Goal: Transaction & Acquisition: Purchase product/service

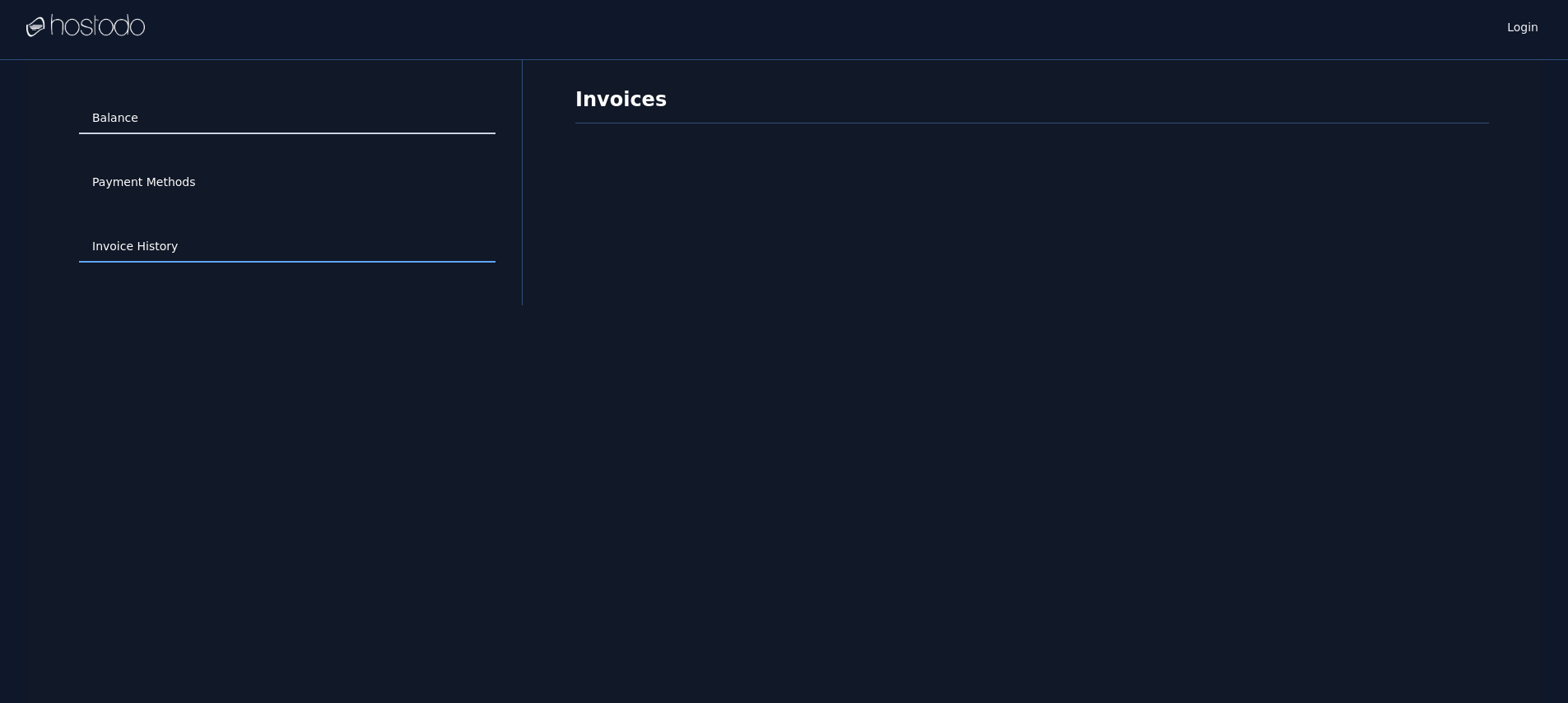
click at [142, 118] on link "Balance" at bounding box center [287, 118] width 417 height 31
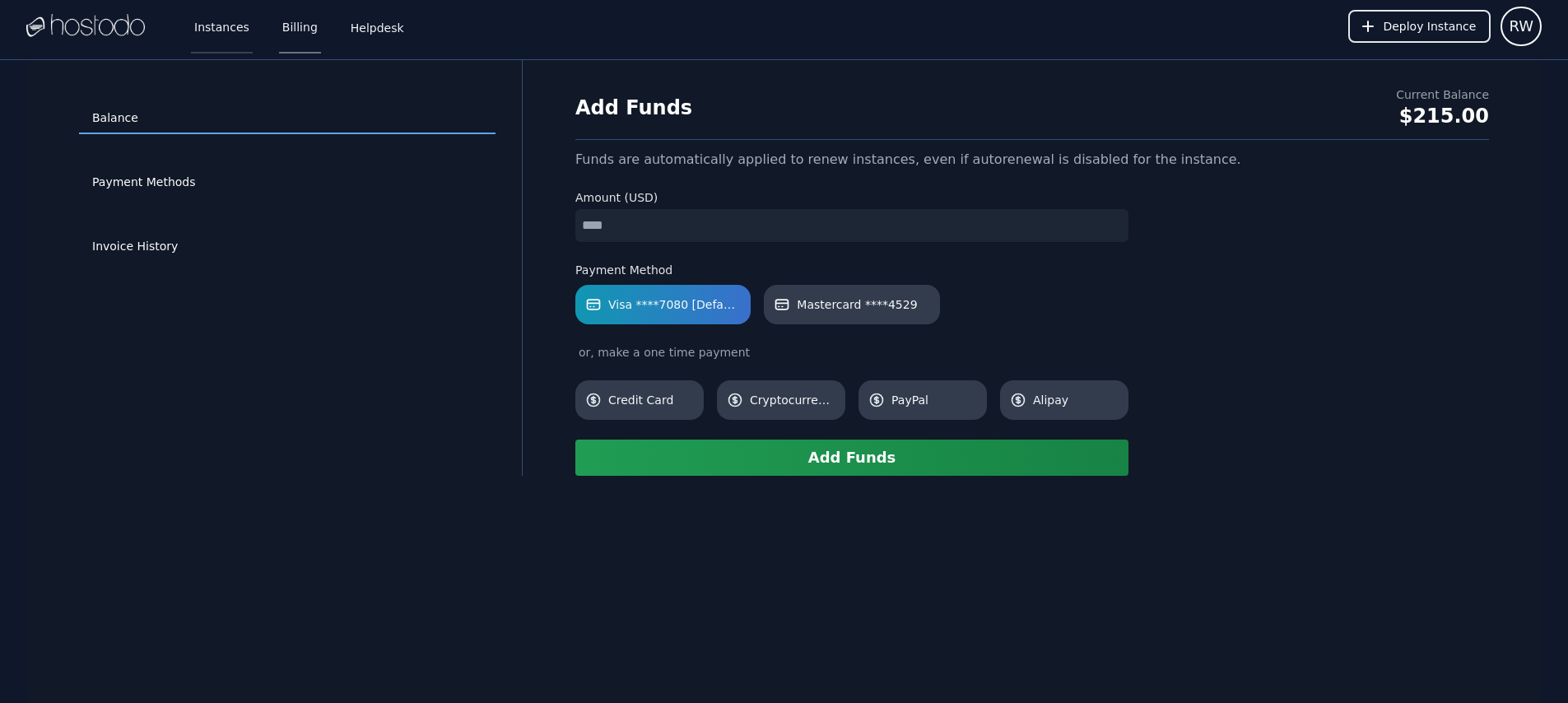
click at [231, 26] on link "Instances" at bounding box center [221, 26] width 62 height 54
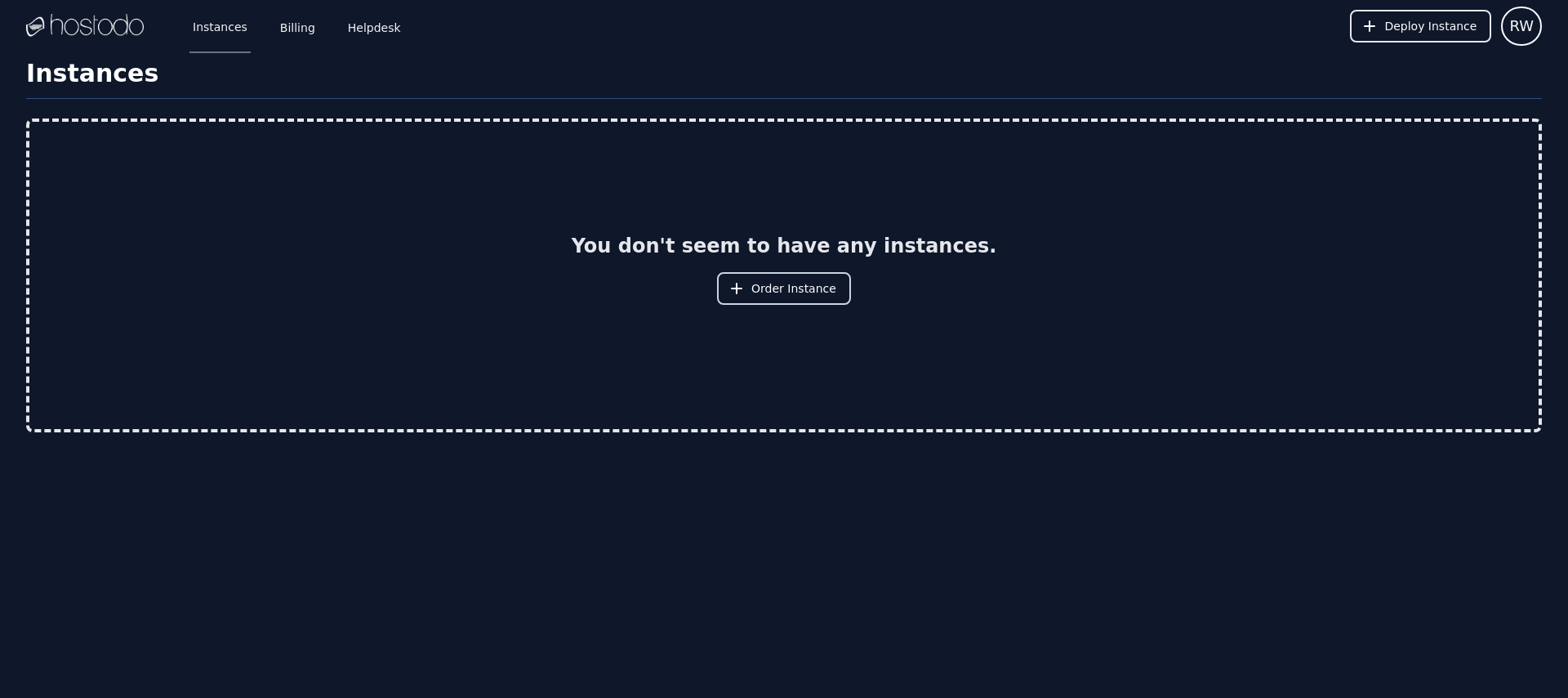
click at [823, 289] on span "Order Instance" at bounding box center [793, 288] width 85 height 16
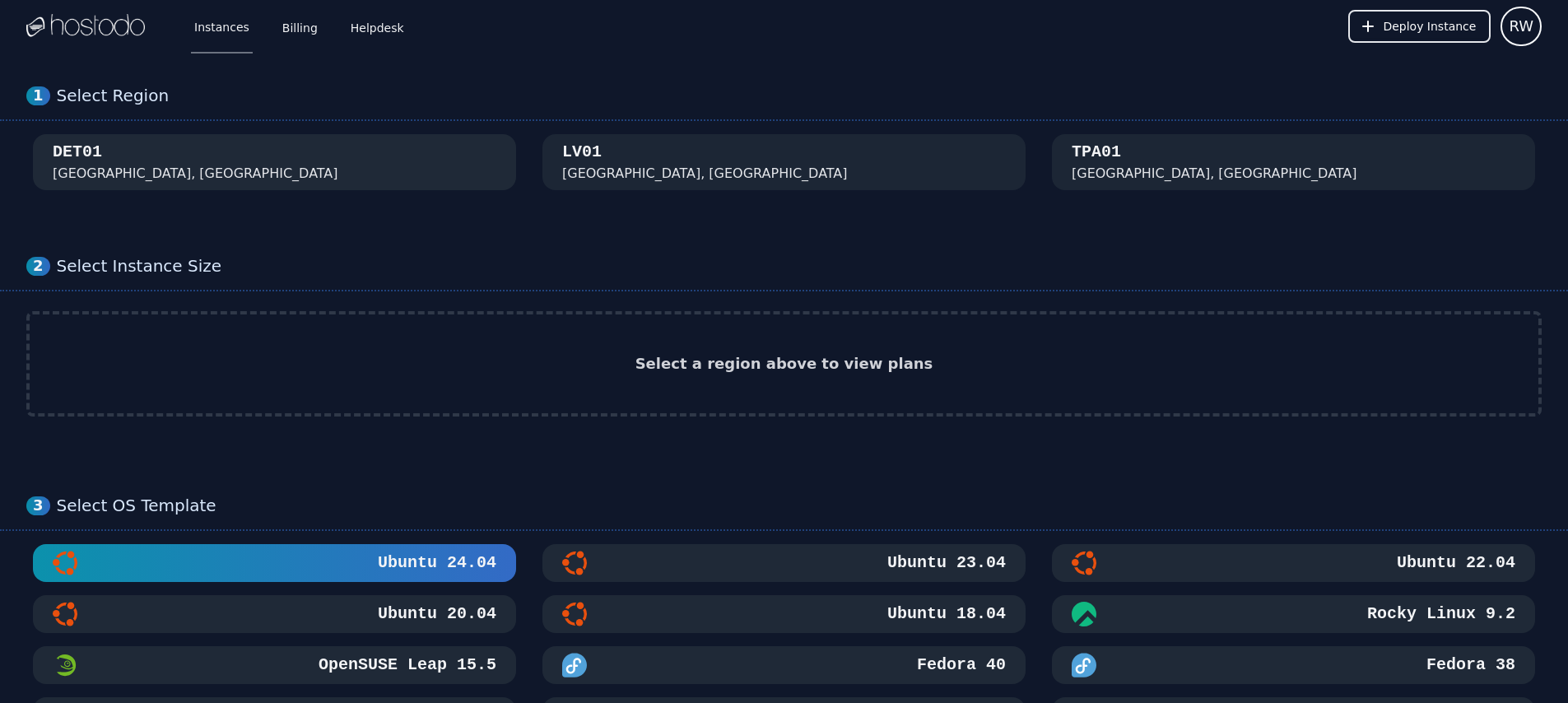
click at [347, 152] on div "DET01 Detroit, MI" at bounding box center [274, 162] width 444 height 43
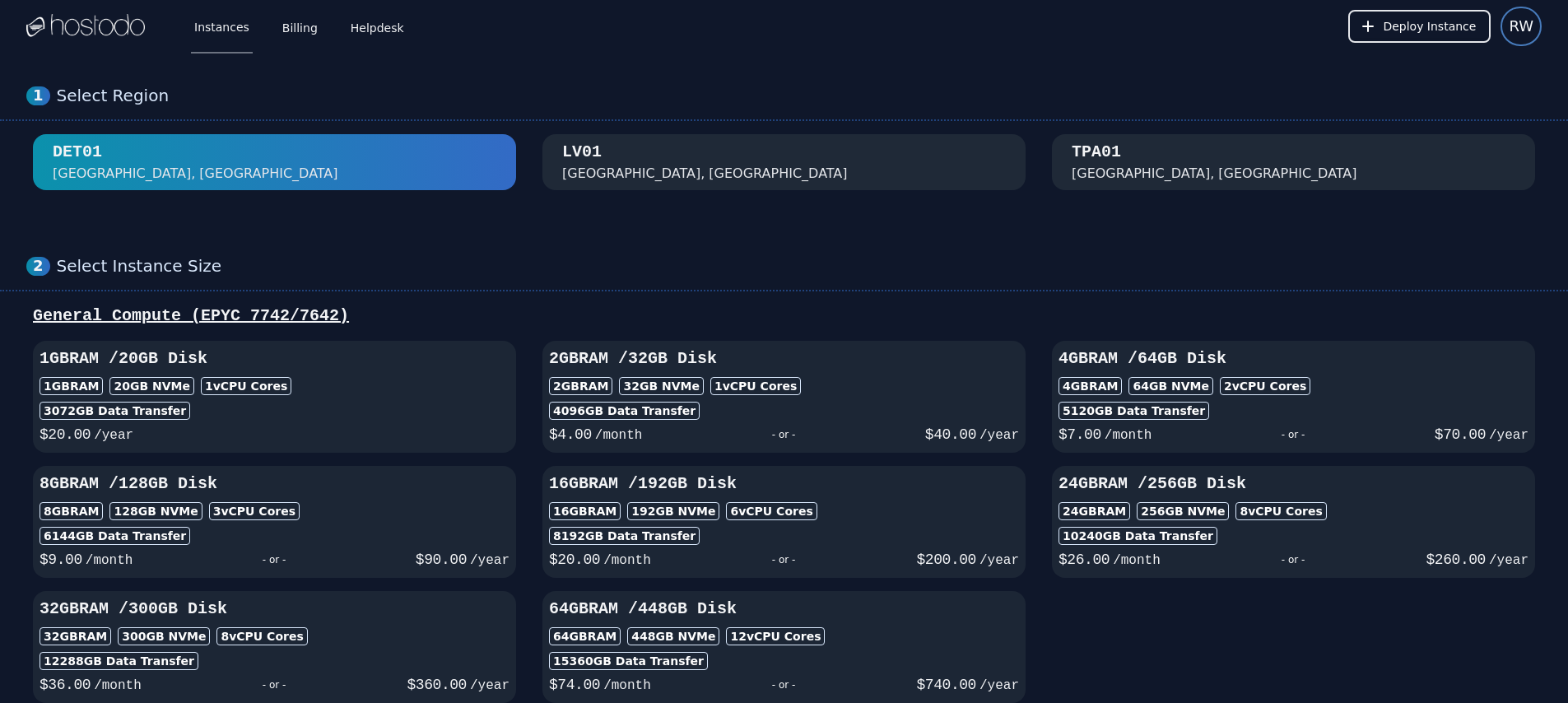
click at [1526, 29] on span "RW" at bounding box center [1521, 26] width 25 height 23
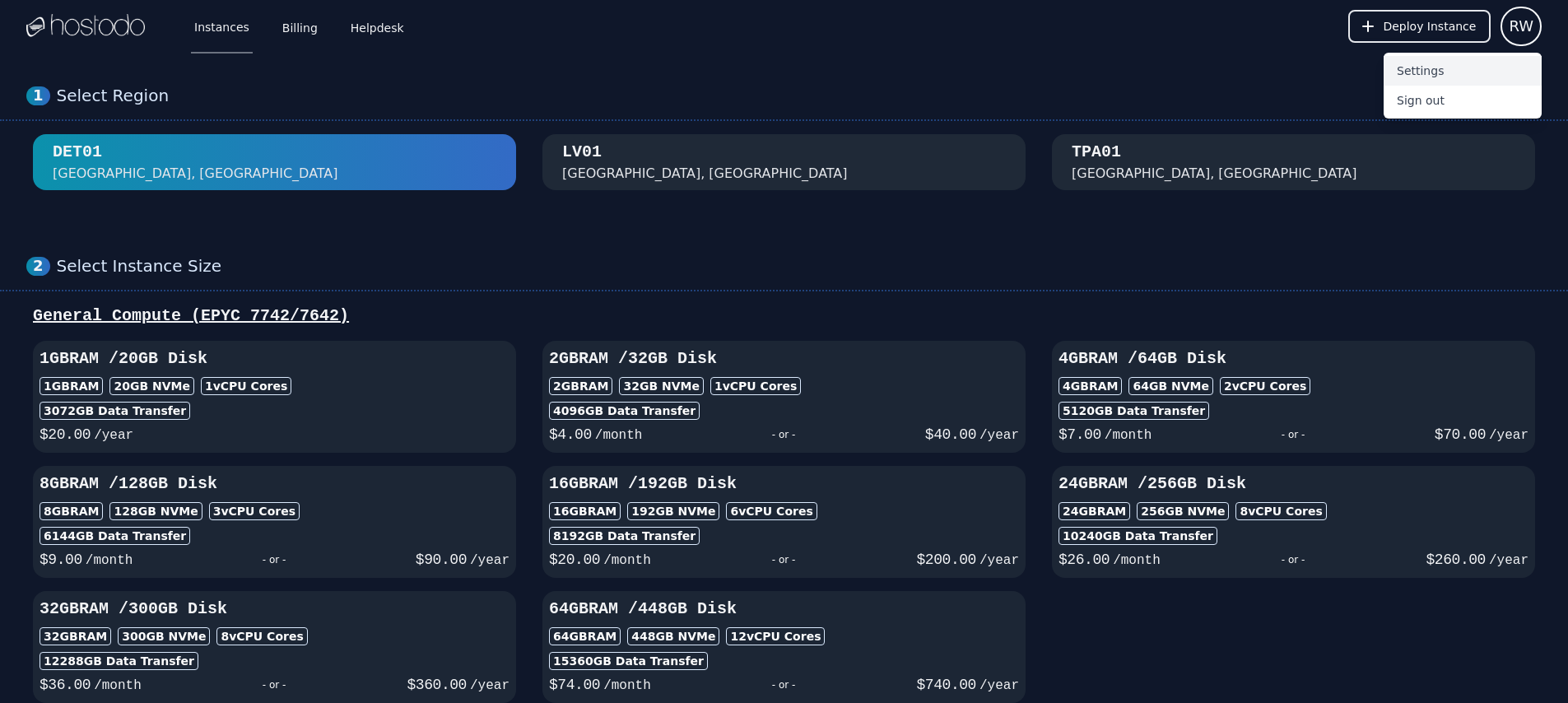
click at [1423, 69] on button "Settings" at bounding box center [1462, 70] width 158 height 30
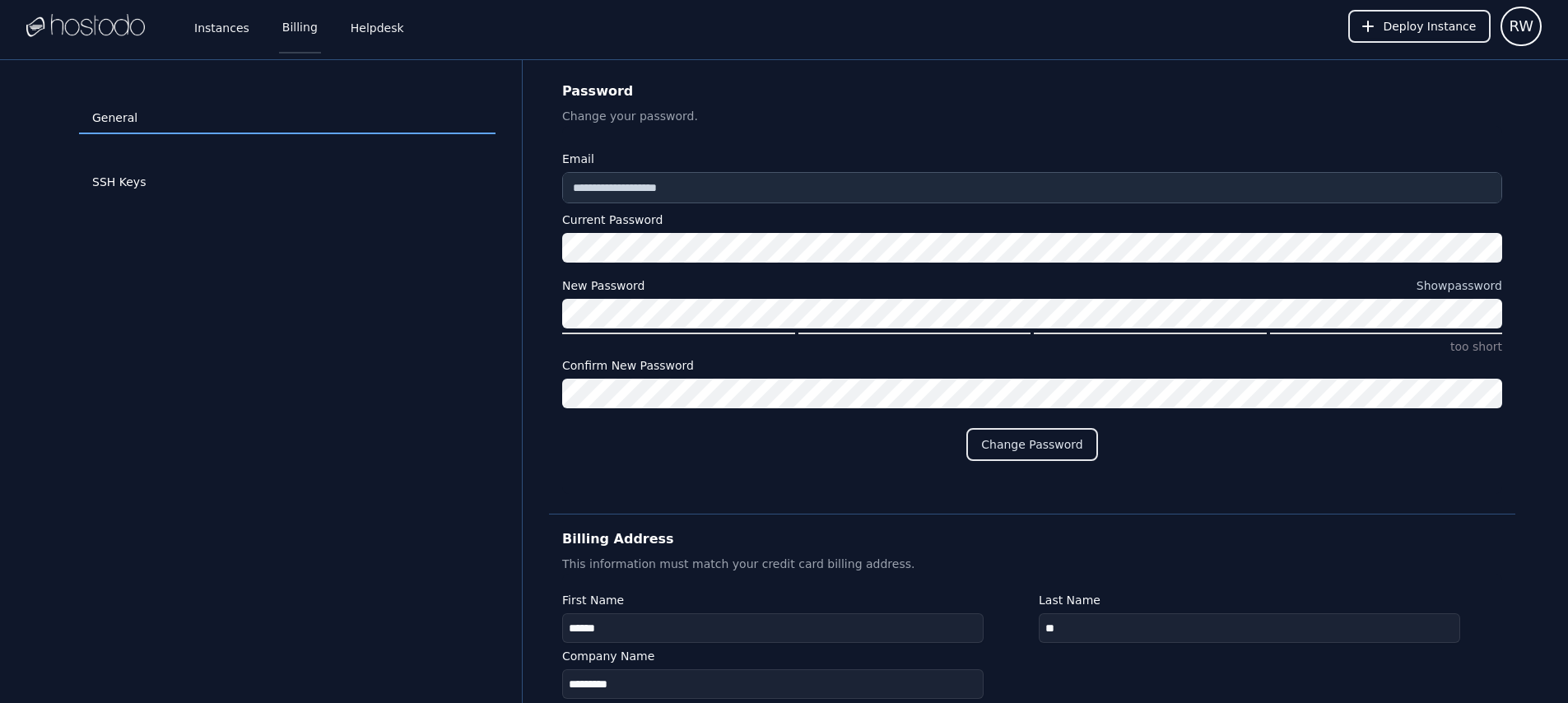
click at [279, 33] on link "Billing" at bounding box center [300, 26] width 42 height 54
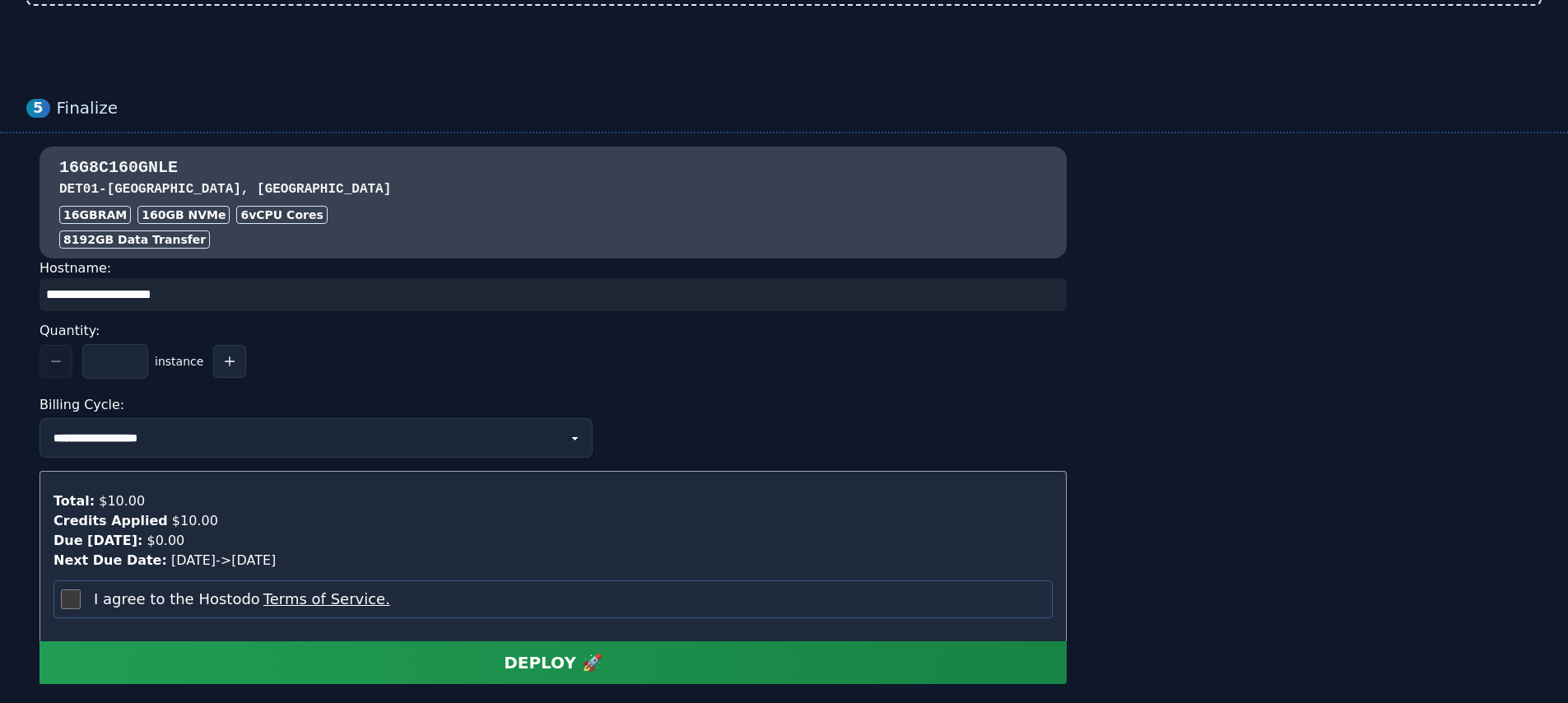
scroll to position [1497, 0]
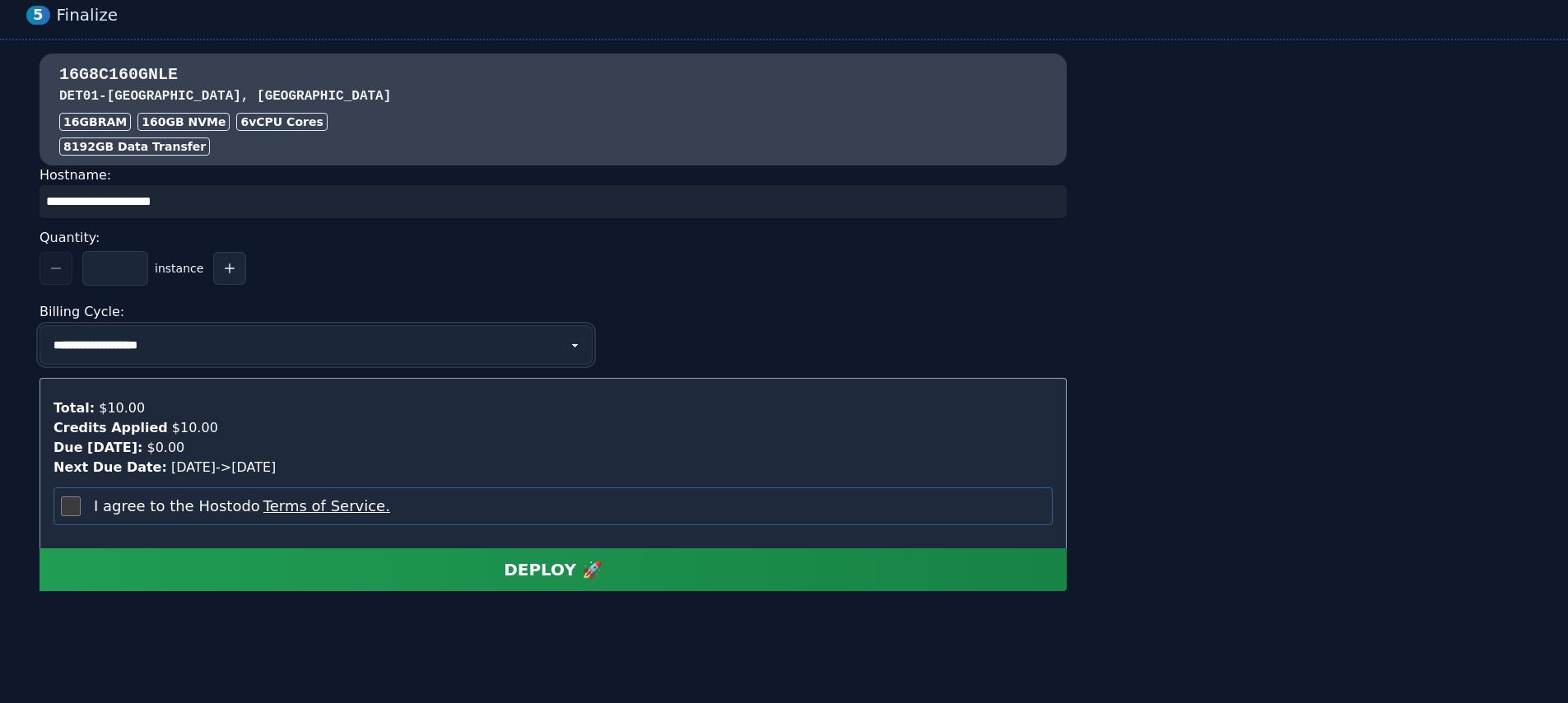
click at [278, 345] on select "**********" at bounding box center [316, 345] width 554 height 40
select select "**********"
click at [40, 325] on select "**********" at bounding box center [316, 345] width 554 height 40
select select "**********"
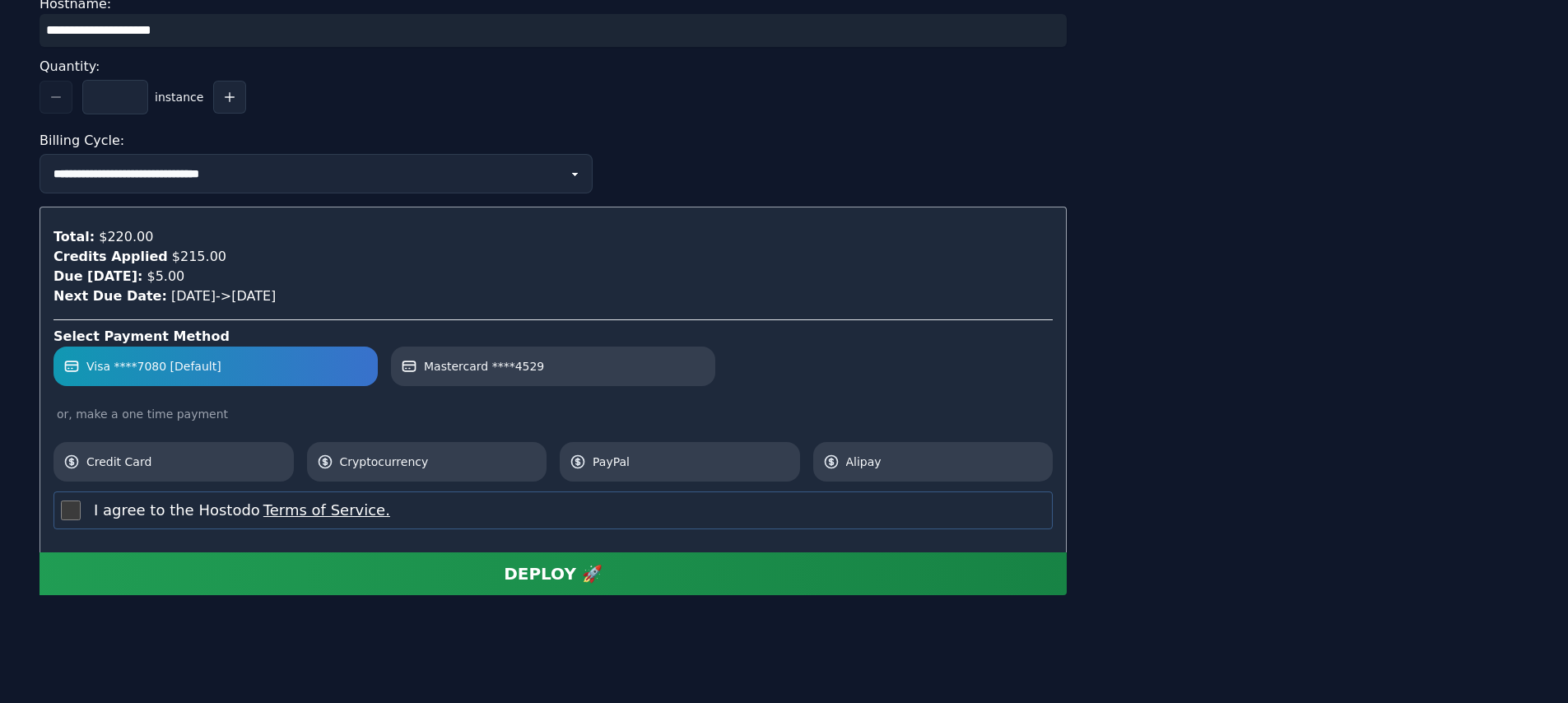
scroll to position [1672, 0]
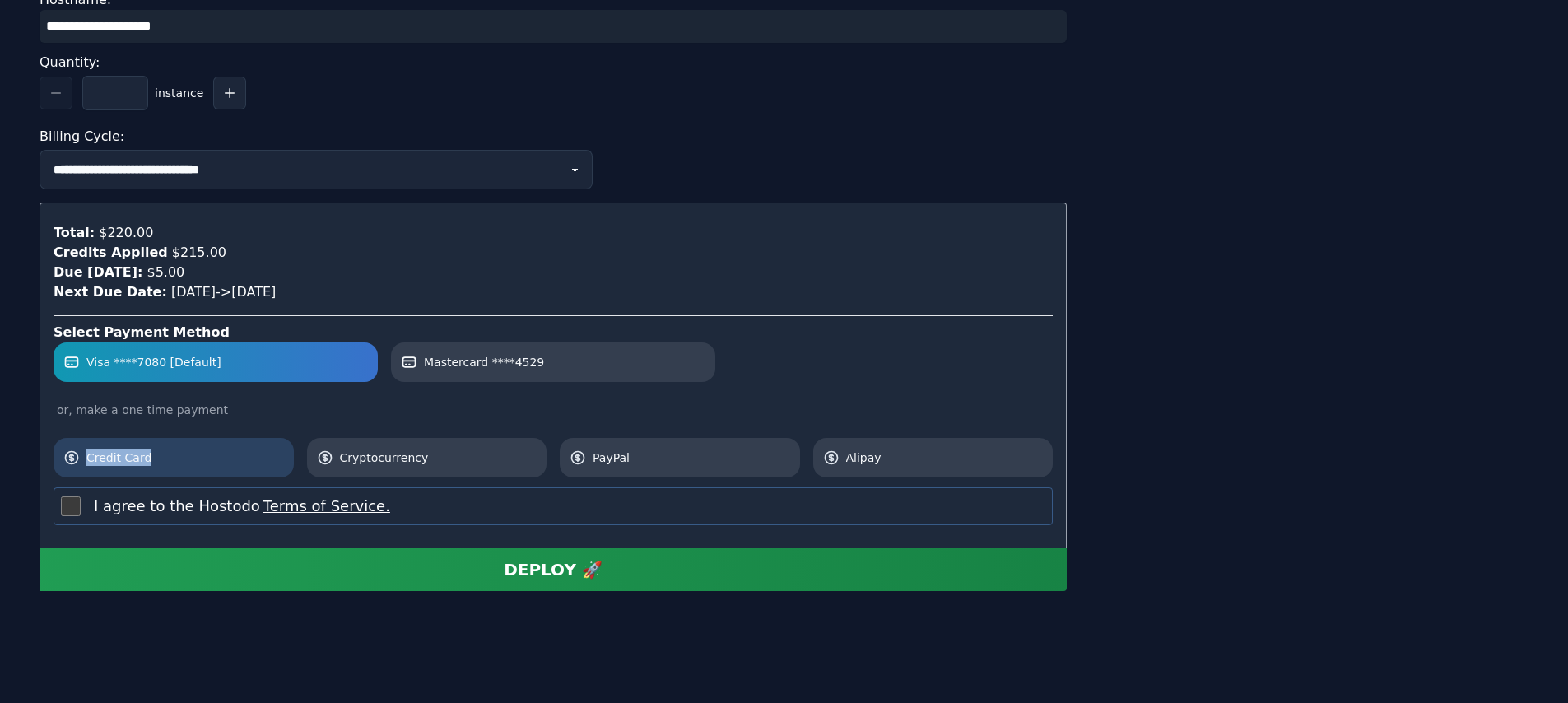
click at [174, 450] on span "Credit Card" at bounding box center [185, 457] width 198 height 16
select select "**********"
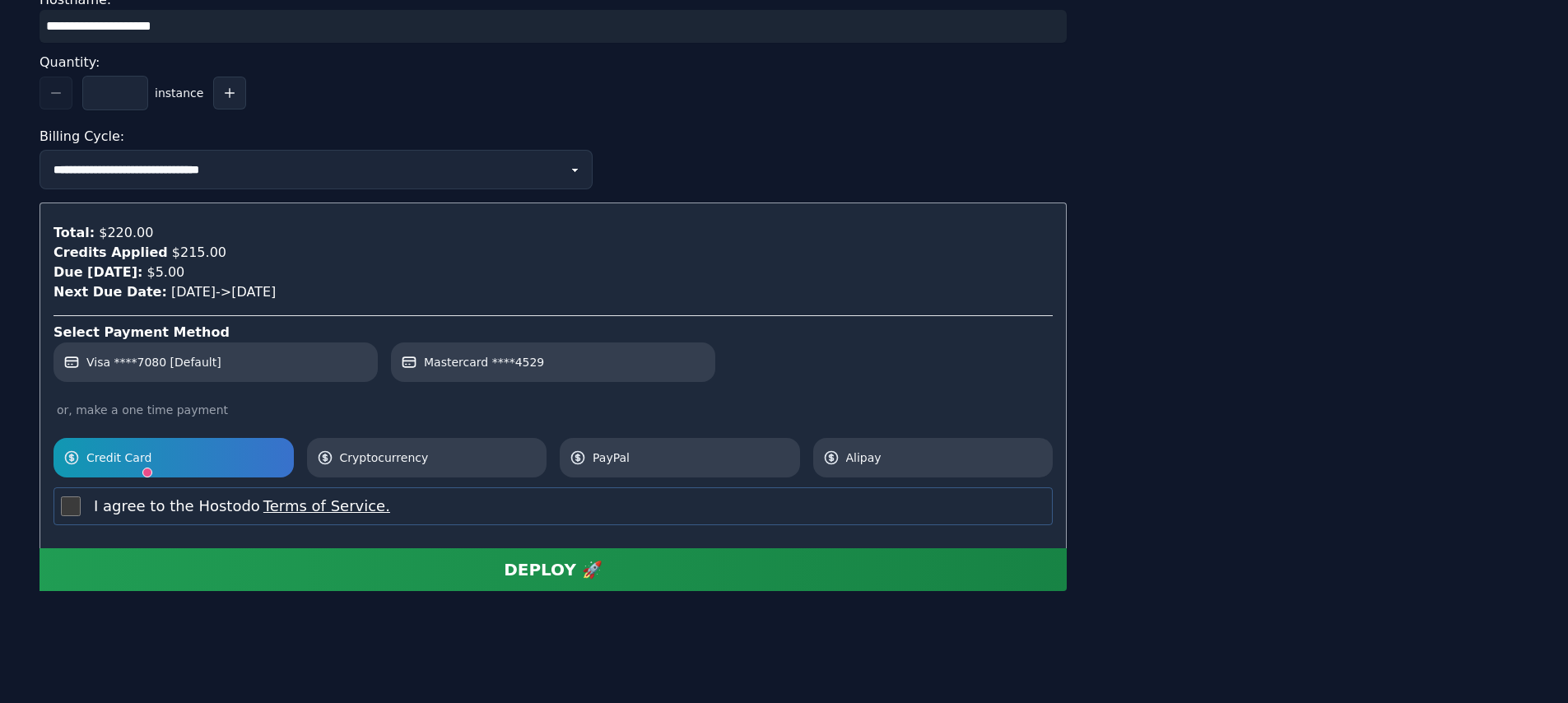
click at [117, 500] on label "I agree to the Hostodo Terms of Service." at bounding box center [242, 505] width 297 height 23
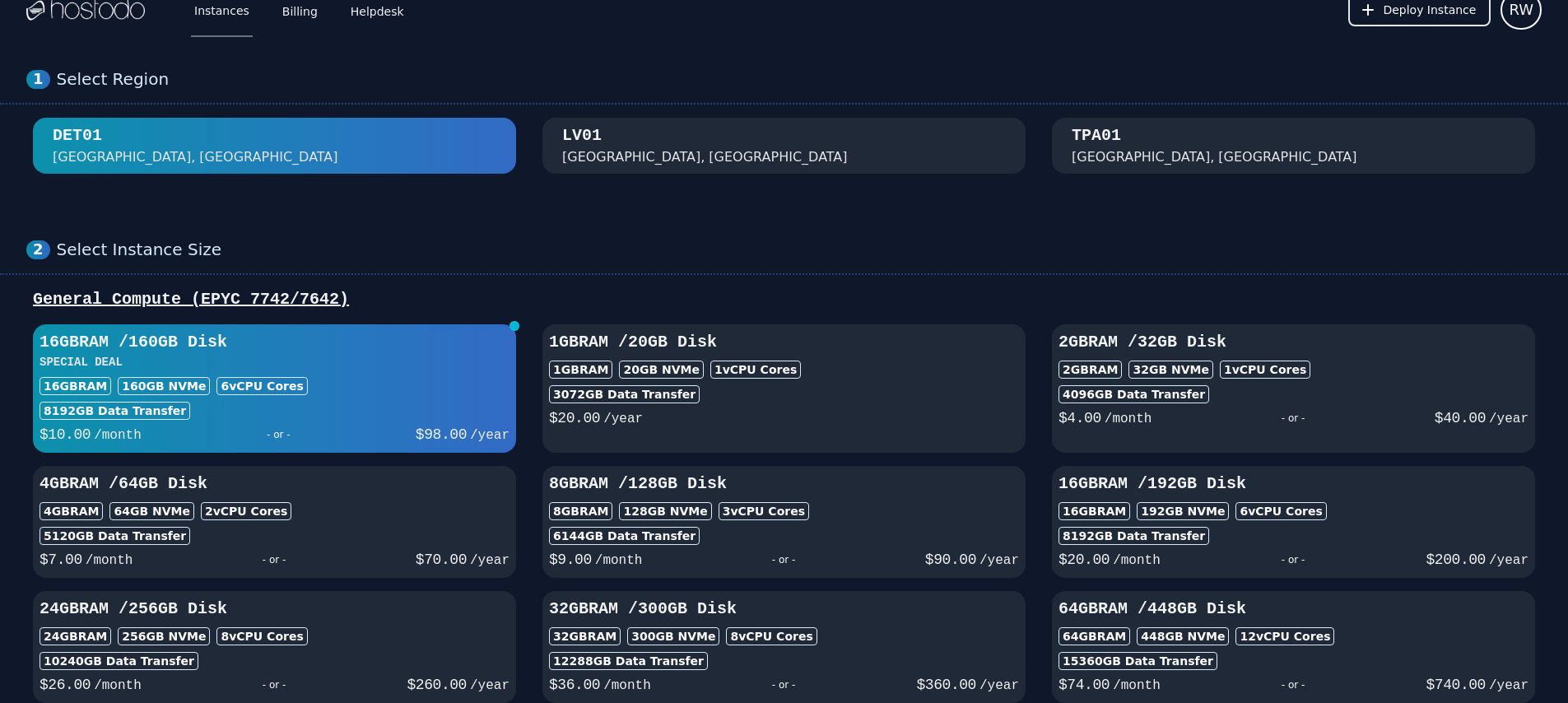
scroll to position [0, 0]
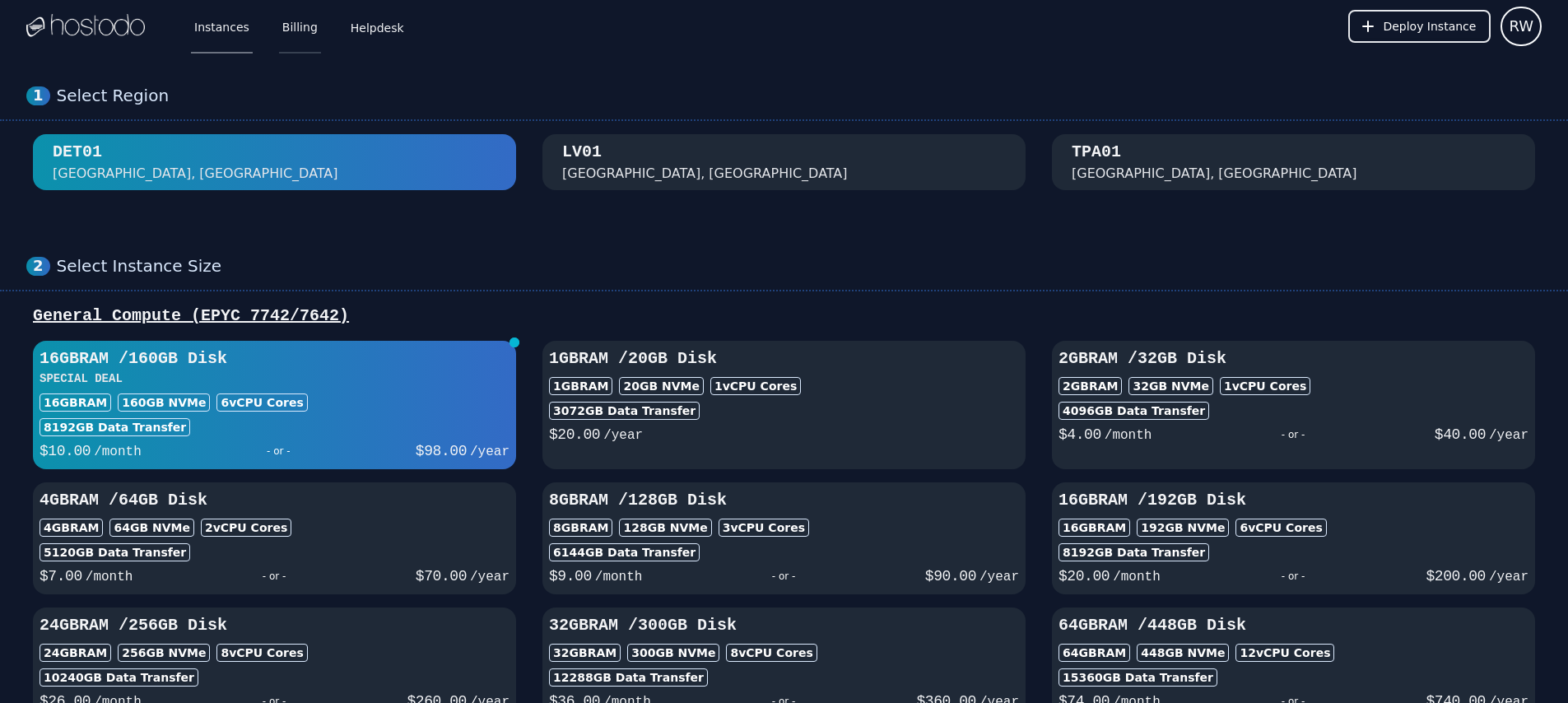
click at [287, 24] on link "Billing" at bounding box center [300, 26] width 42 height 54
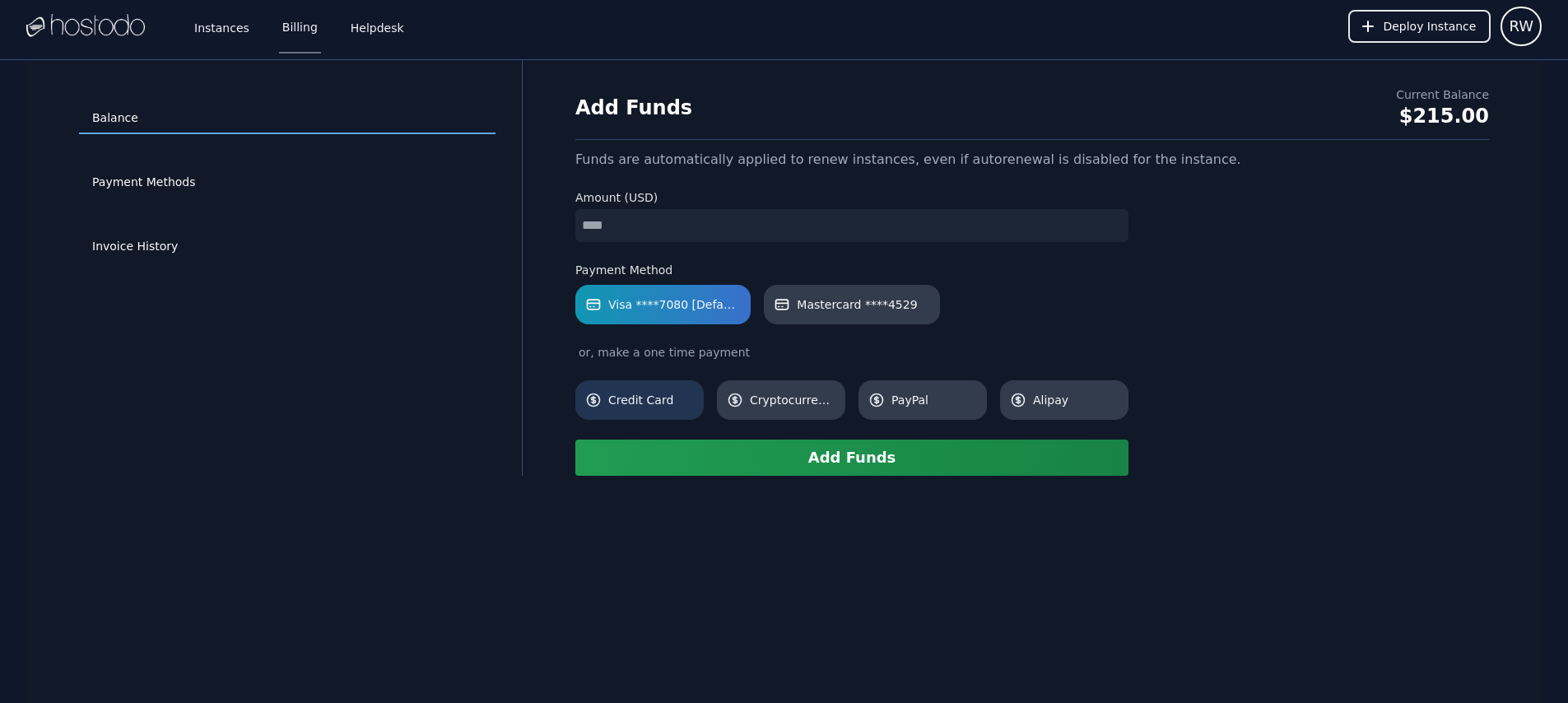
click at [647, 406] on span "Credit Card" at bounding box center [651, 400] width 85 height 16
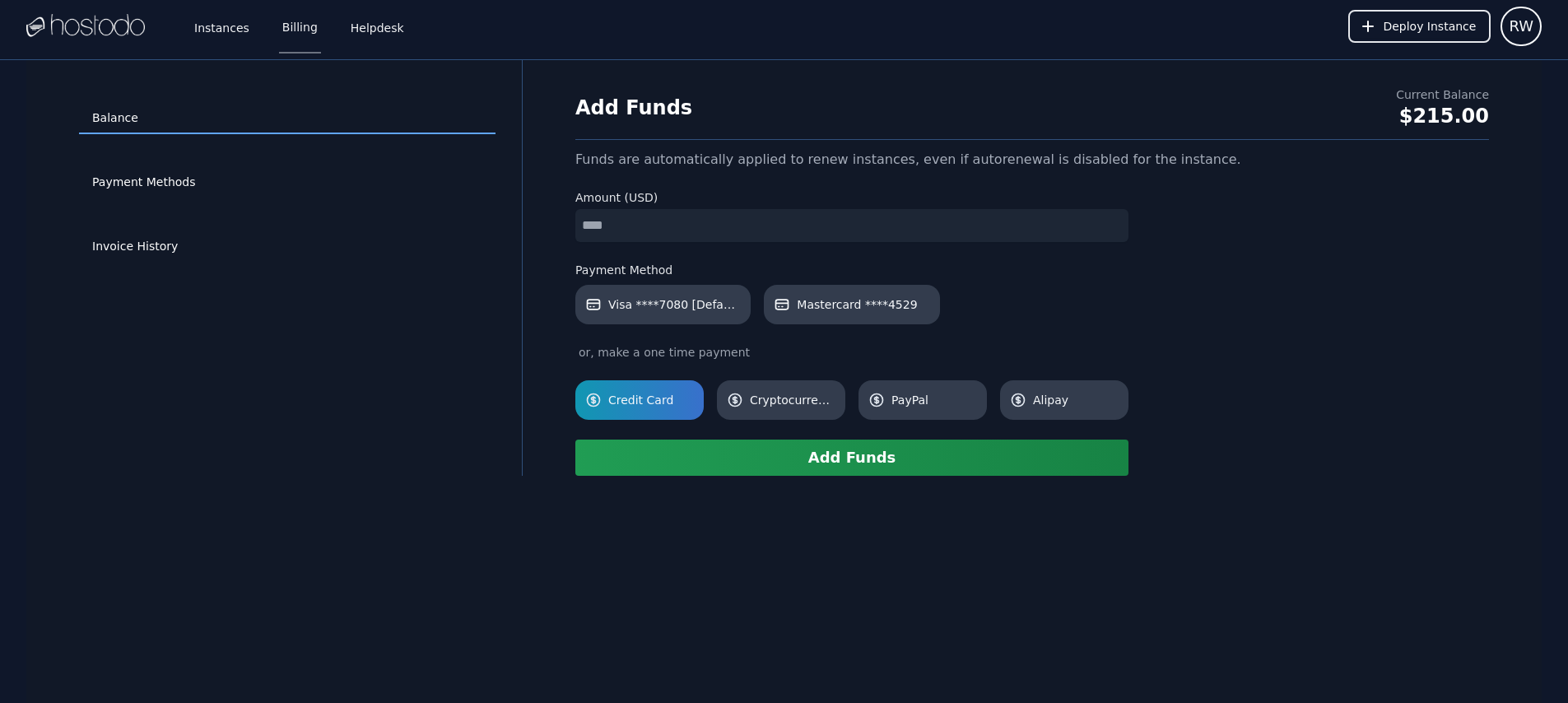
click at [658, 221] on input "number" at bounding box center [852, 225] width 554 height 33
type input "**"
click at [755, 461] on button "Add Funds" at bounding box center [852, 457] width 554 height 36
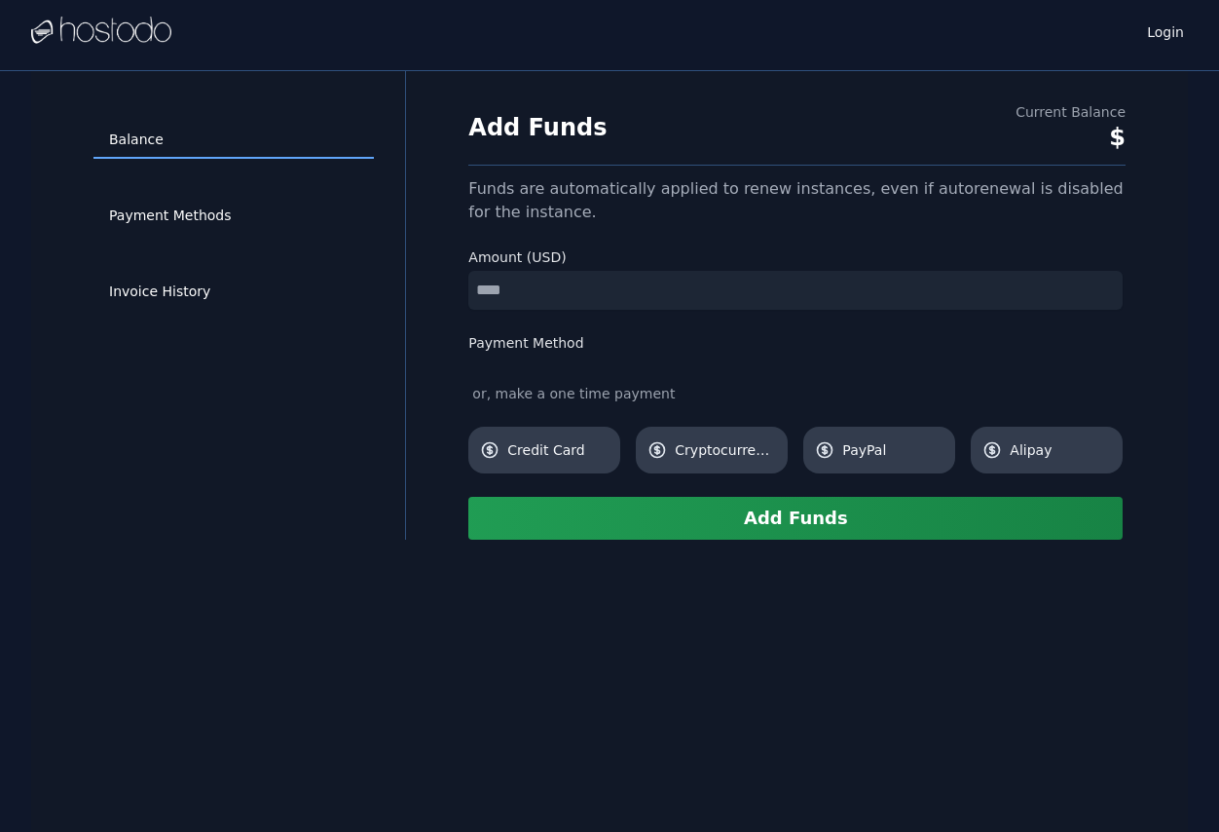
click at [591, 301] on input "number" at bounding box center [795, 290] width 655 height 39
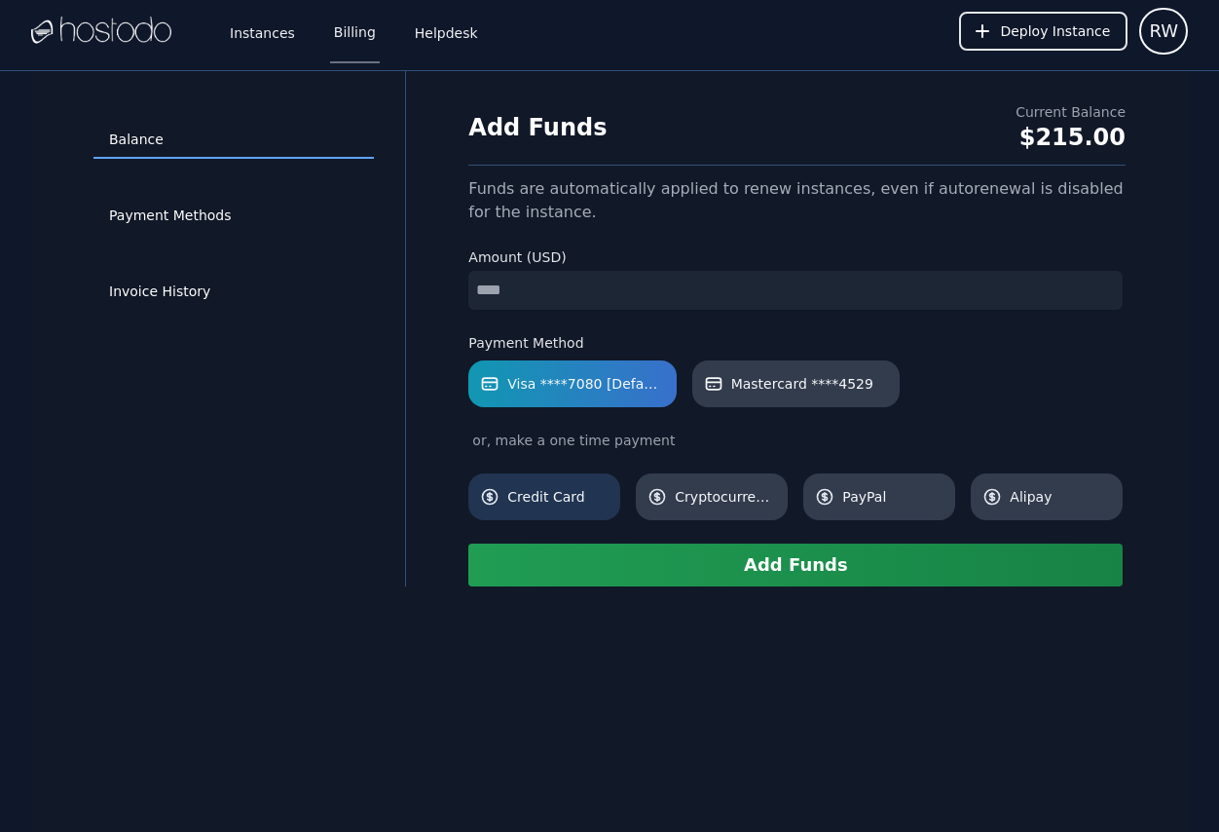
type input "*"
click at [565, 480] on link "Credit Card" at bounding box center [544, 496] width 152 height 47
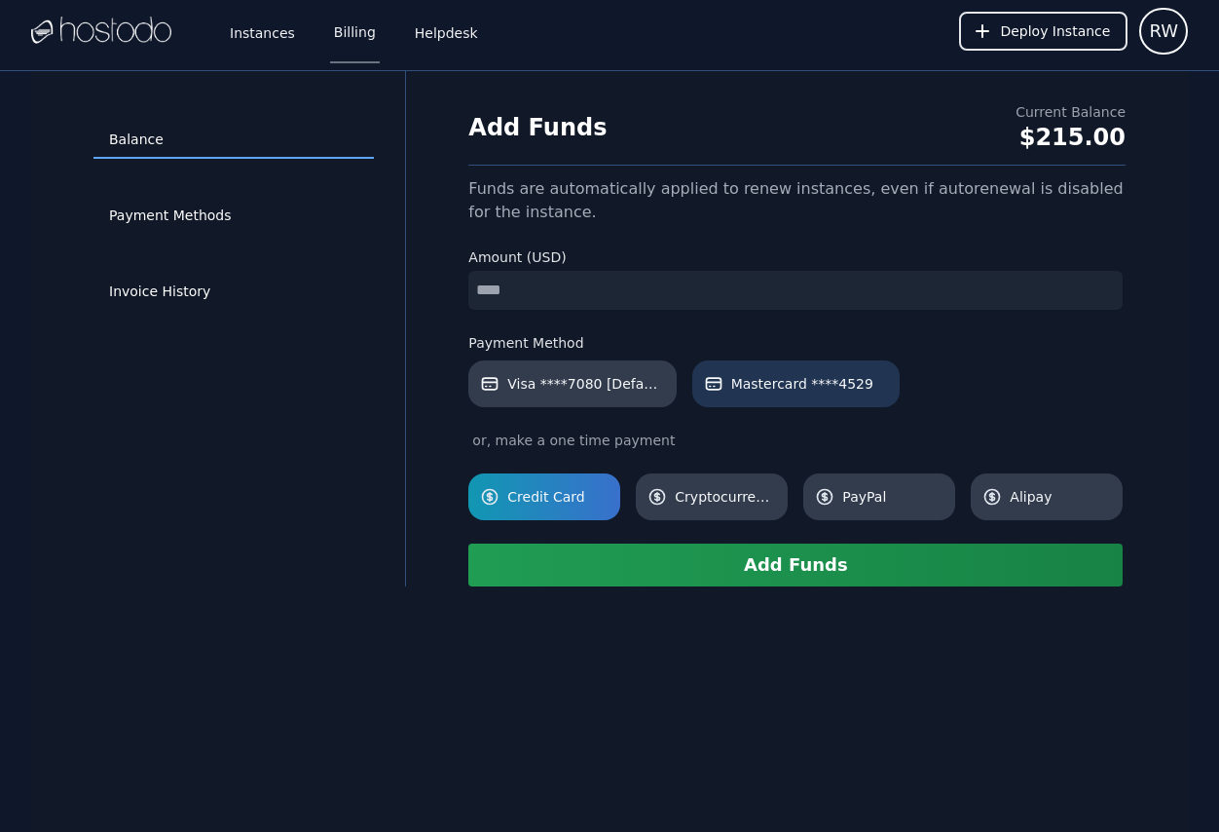
click at [750, 384] on span "Mastercard ****4529" at bounding box center [802, 383] width 142 height 19
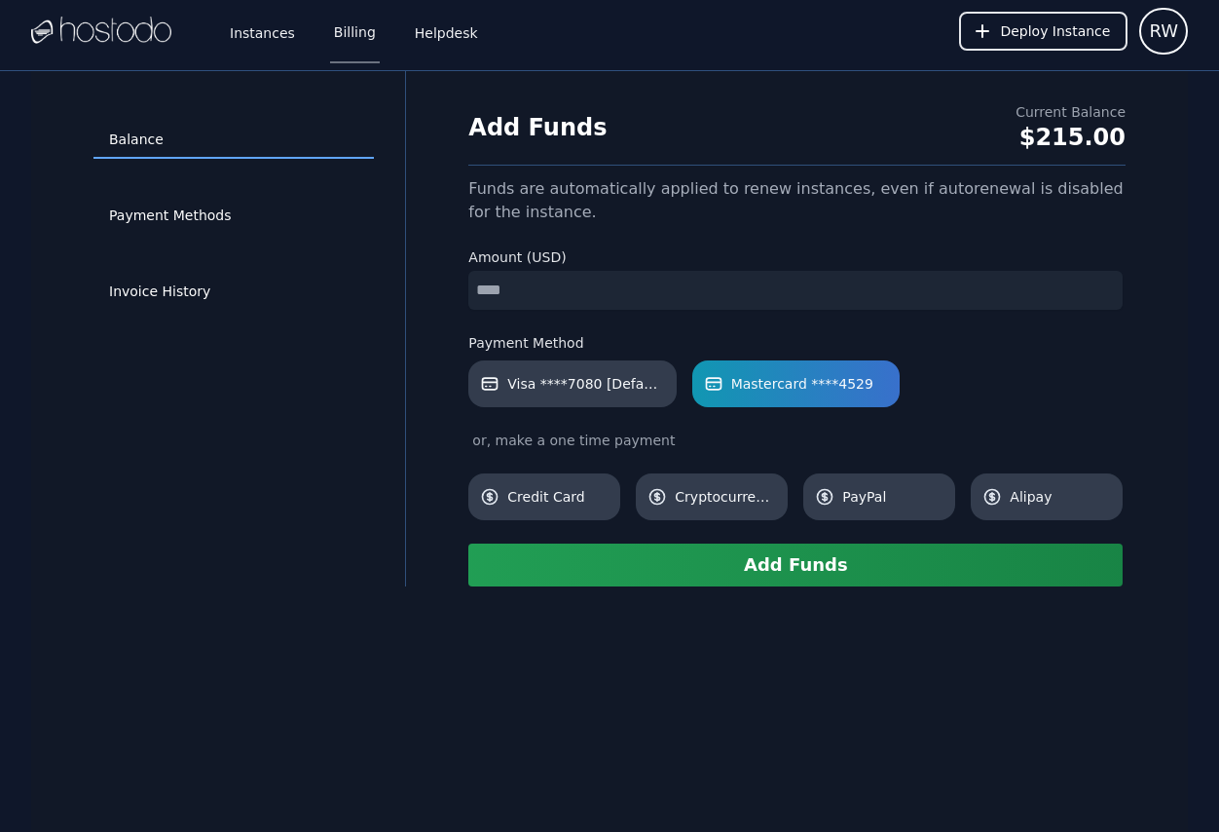
click at [730, 580] on button "Add Funds" at bounding box center [795, 564] width 655 height 43
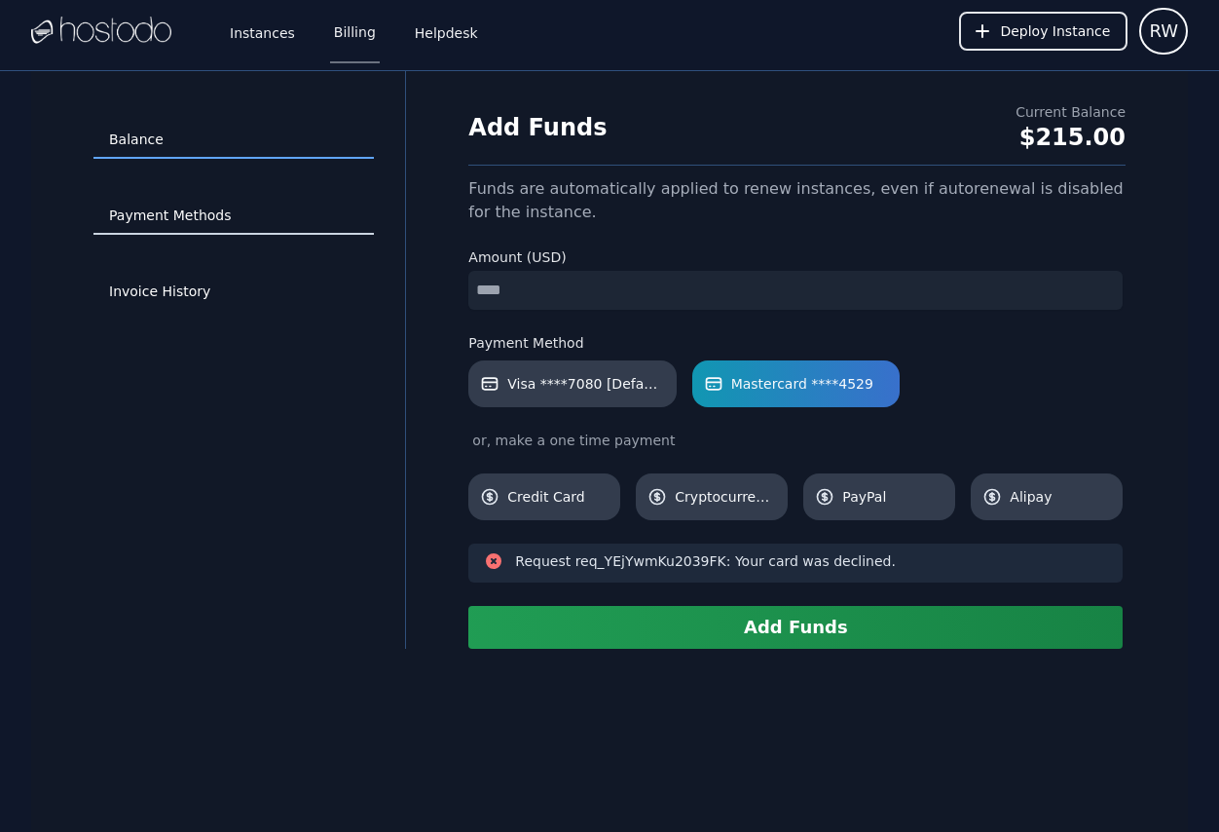
click at [201, 219] on link "Payment Methods" at bounding box center [234, 216] width 281 height 37
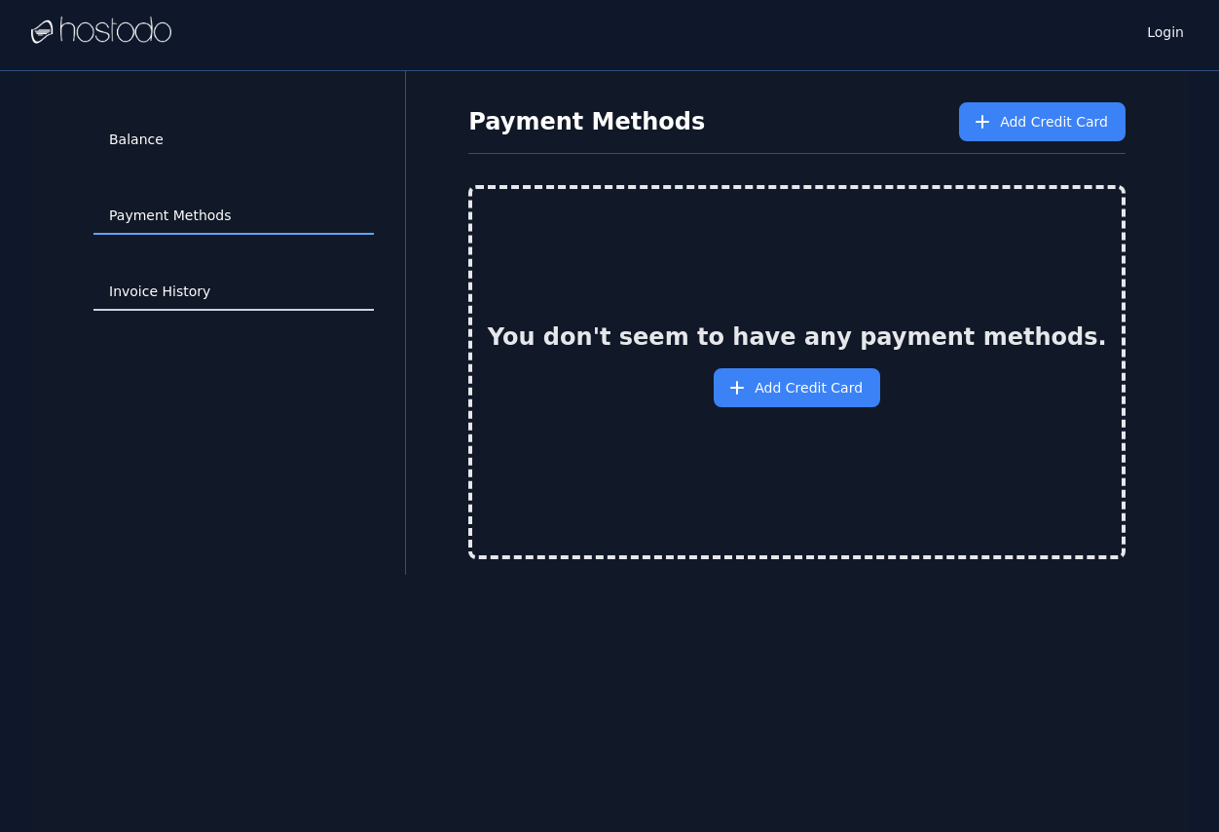
click at [238, 295] on link "Invoice History" at bounding box center [234, 292] width 281 height 37
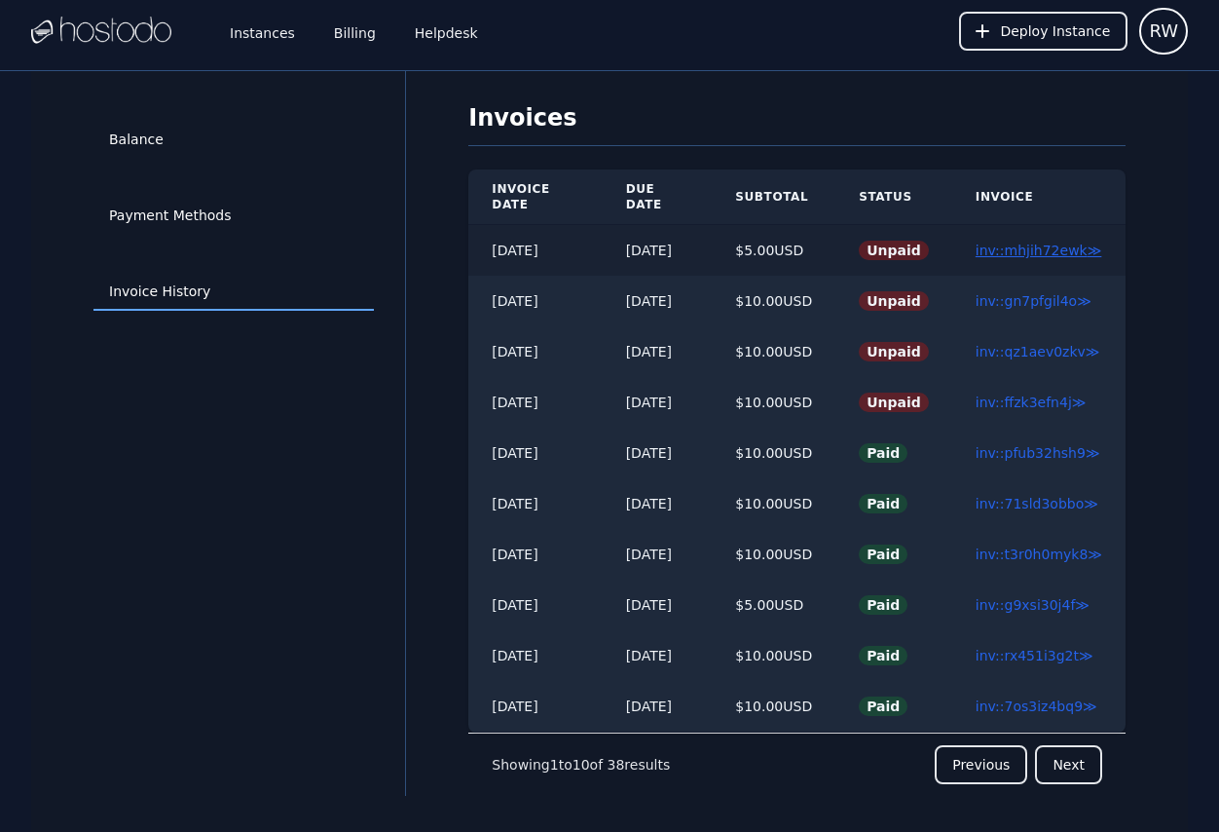
click at [1036, 247] on link "inv::mhjih72ewk ≫" at bounding box center [1039, 251] width 127 height 16
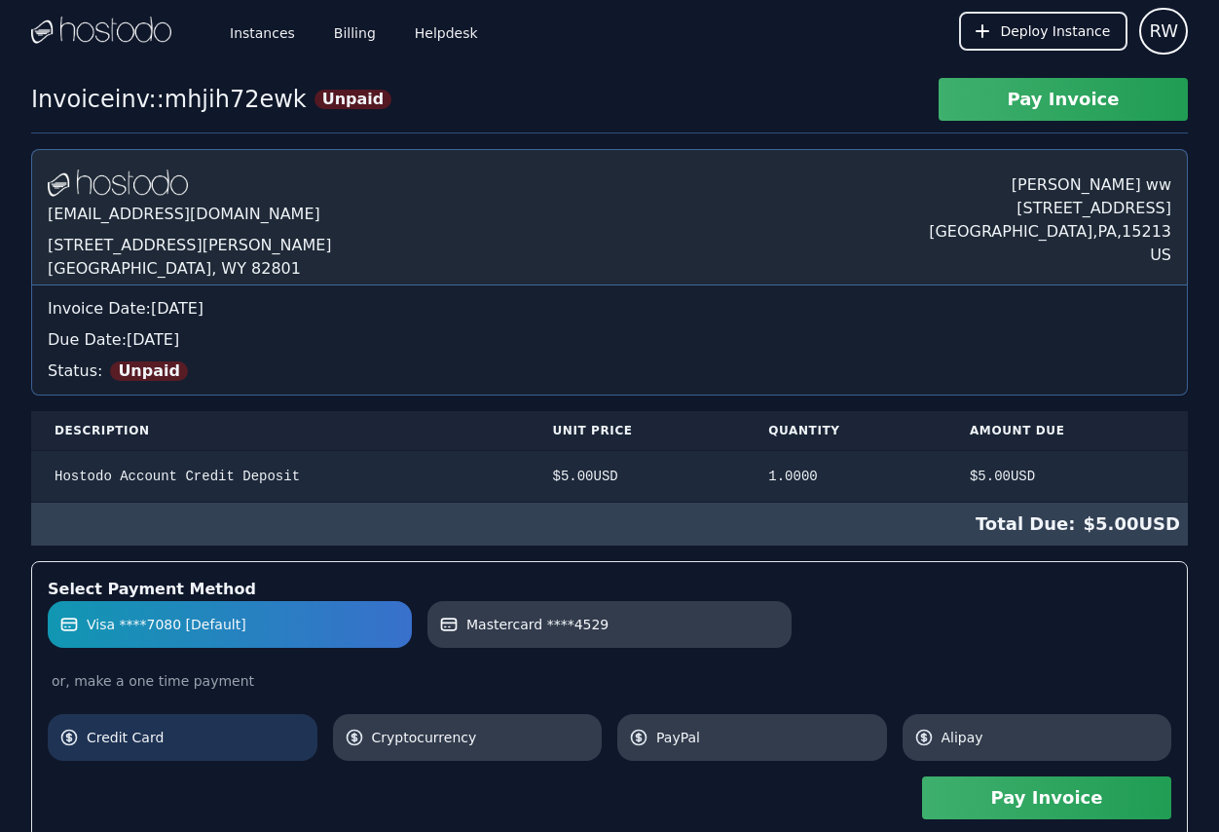
click at [179, 733] on span "Credit Card" at bounding box center [196, 737] width 219 height 19
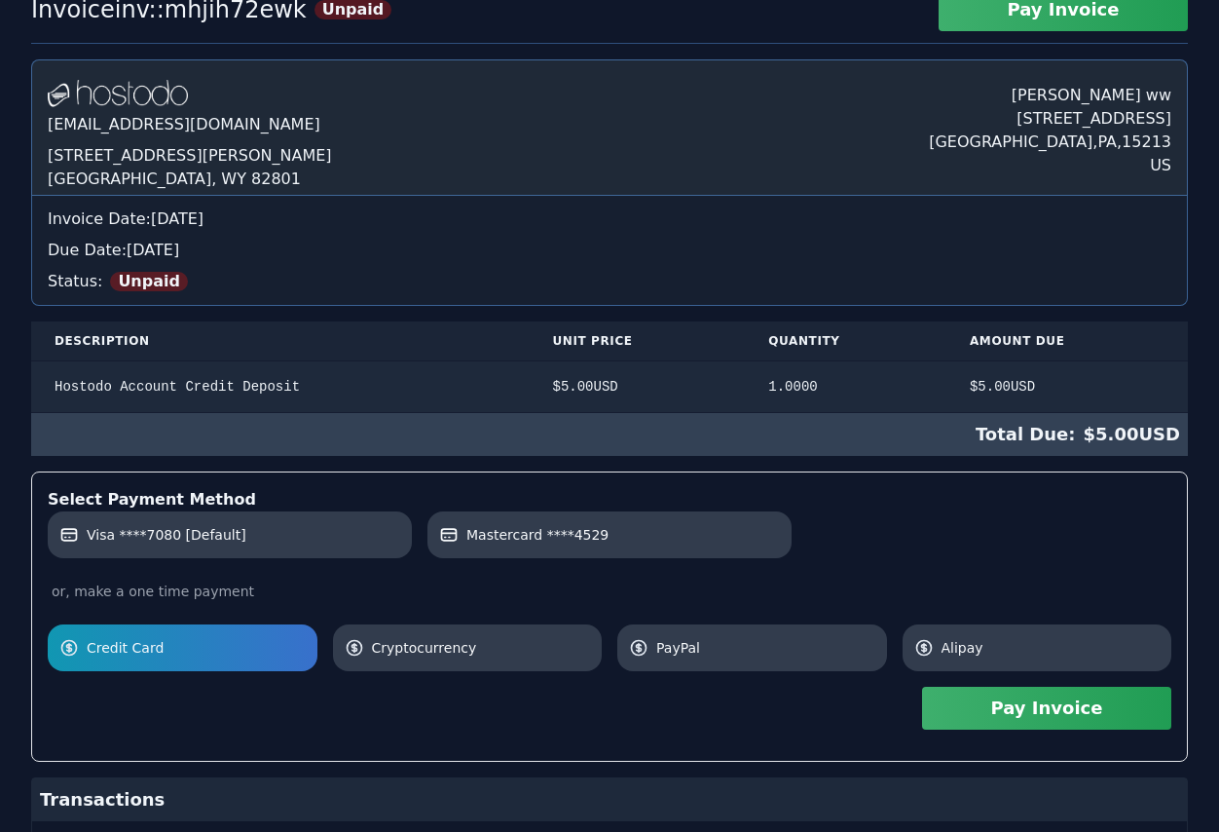
scroll to position [265, 0]
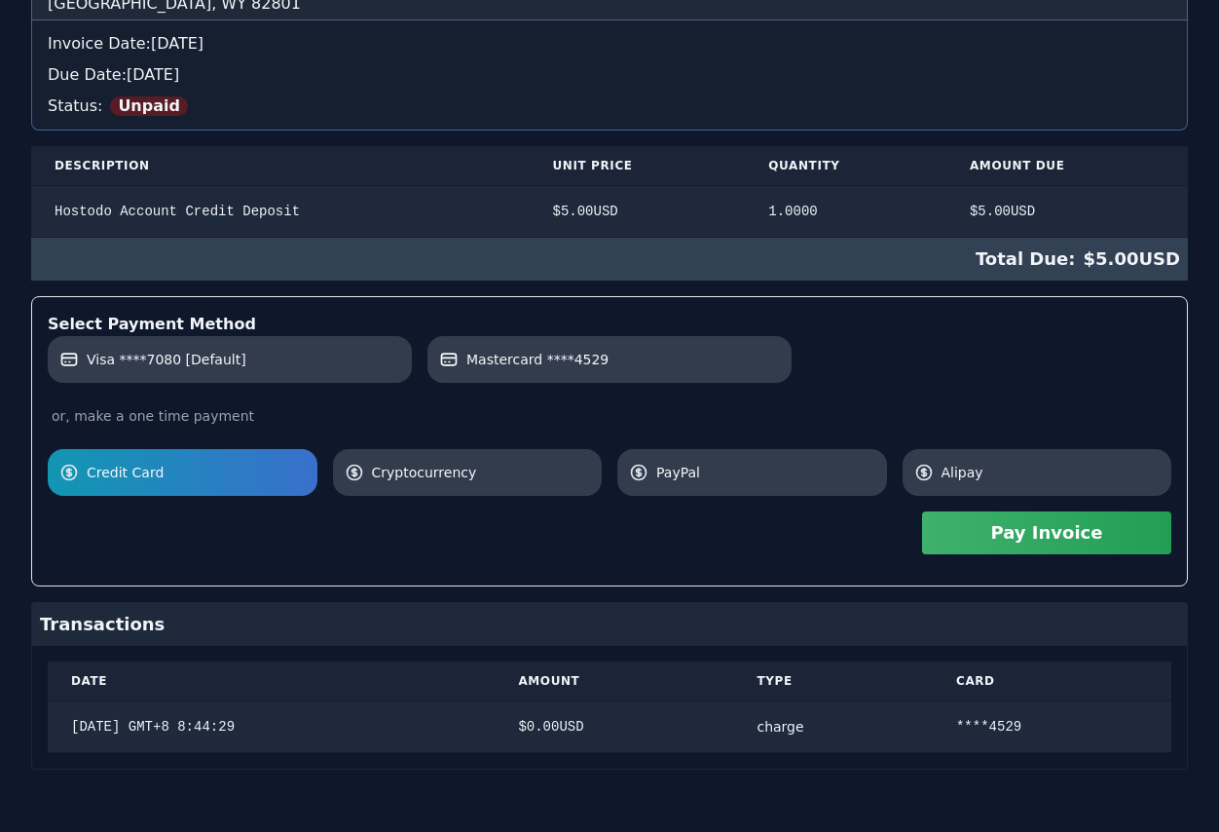
click at [1054, 541] on button "Pay Invoice" at bounding box center [1046, 532] width 249 height 43
click at [1007, 534] on button "Pay Invoice" at bounding box center [1046, 532] width 249 height 43
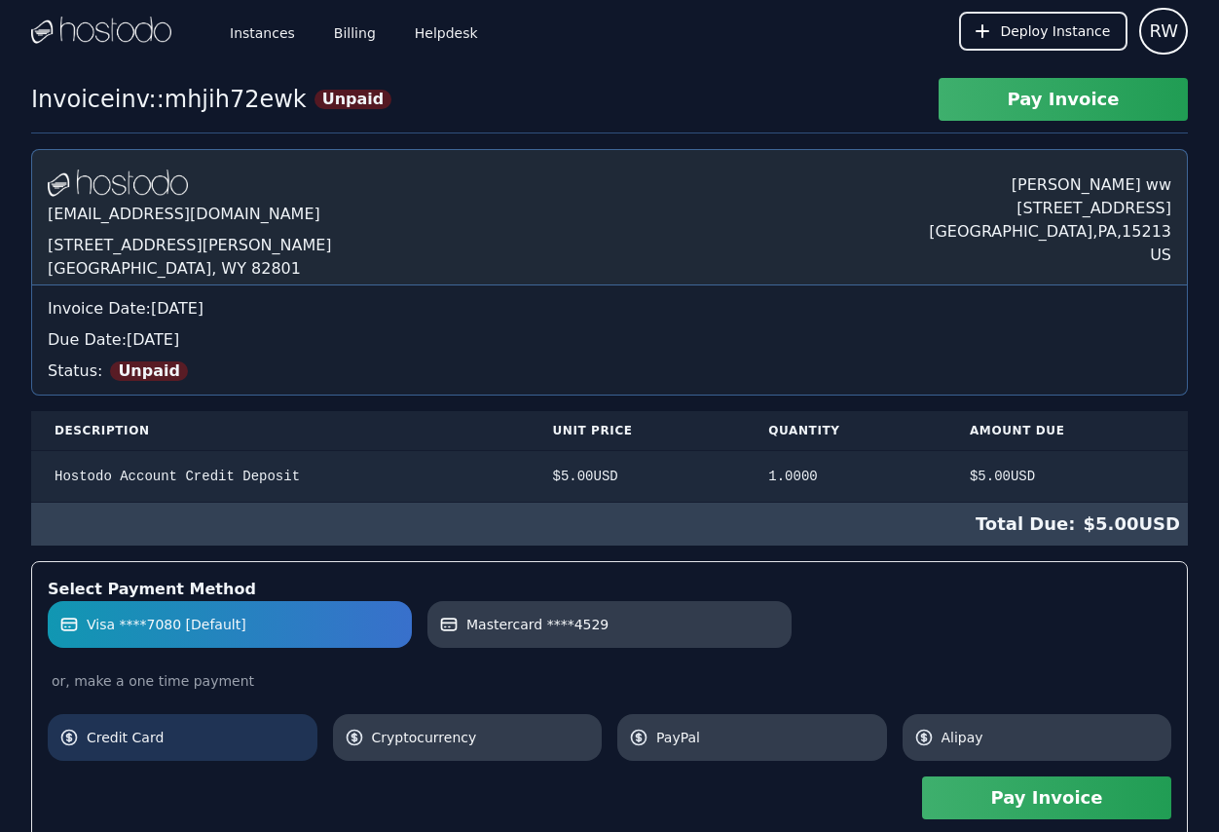
click at [227, 730] on span "Credit Card" at bounding box center [196, 737] width 219 height 19
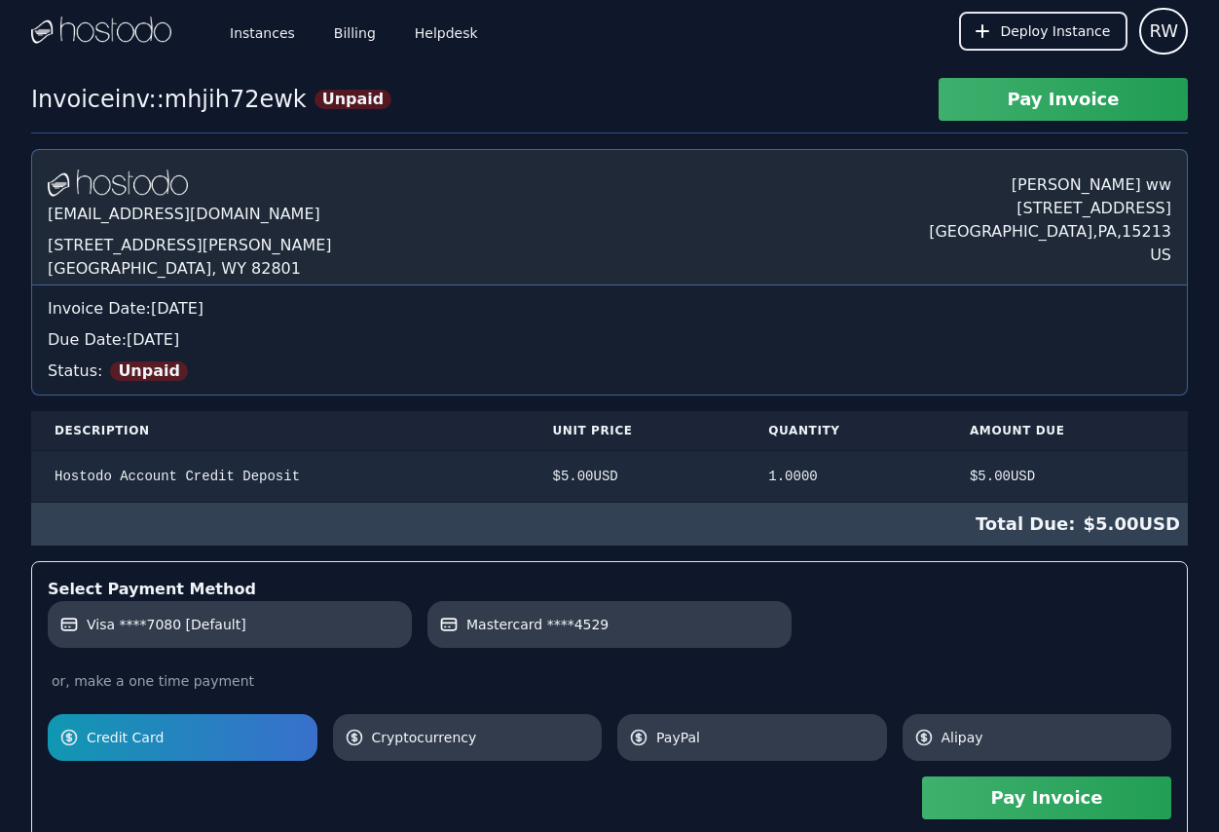
click at [1049, 799] on button "Pay Invoice" at bounding box center [1046, 797] width 249 height 43
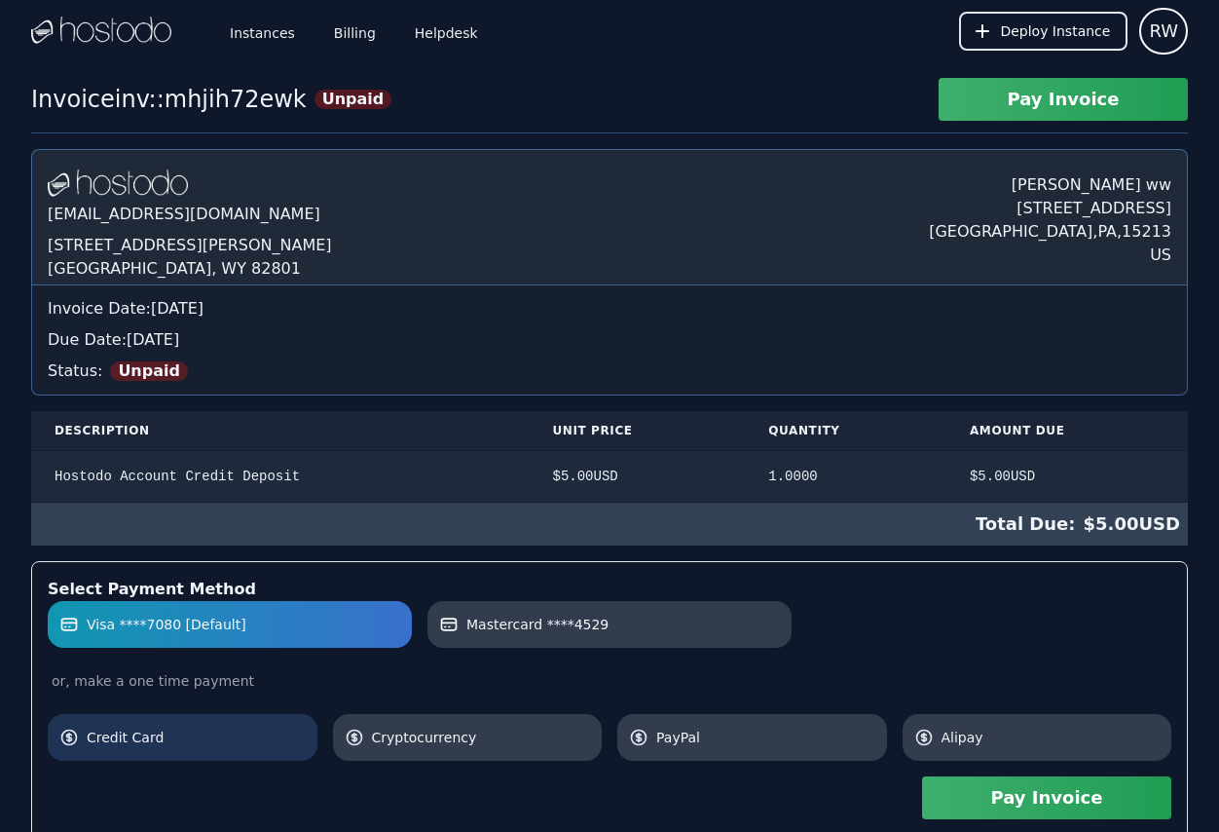
click at [224, 731] on span "Credit Card" at bounding box center [196, 737] width 219 height 19
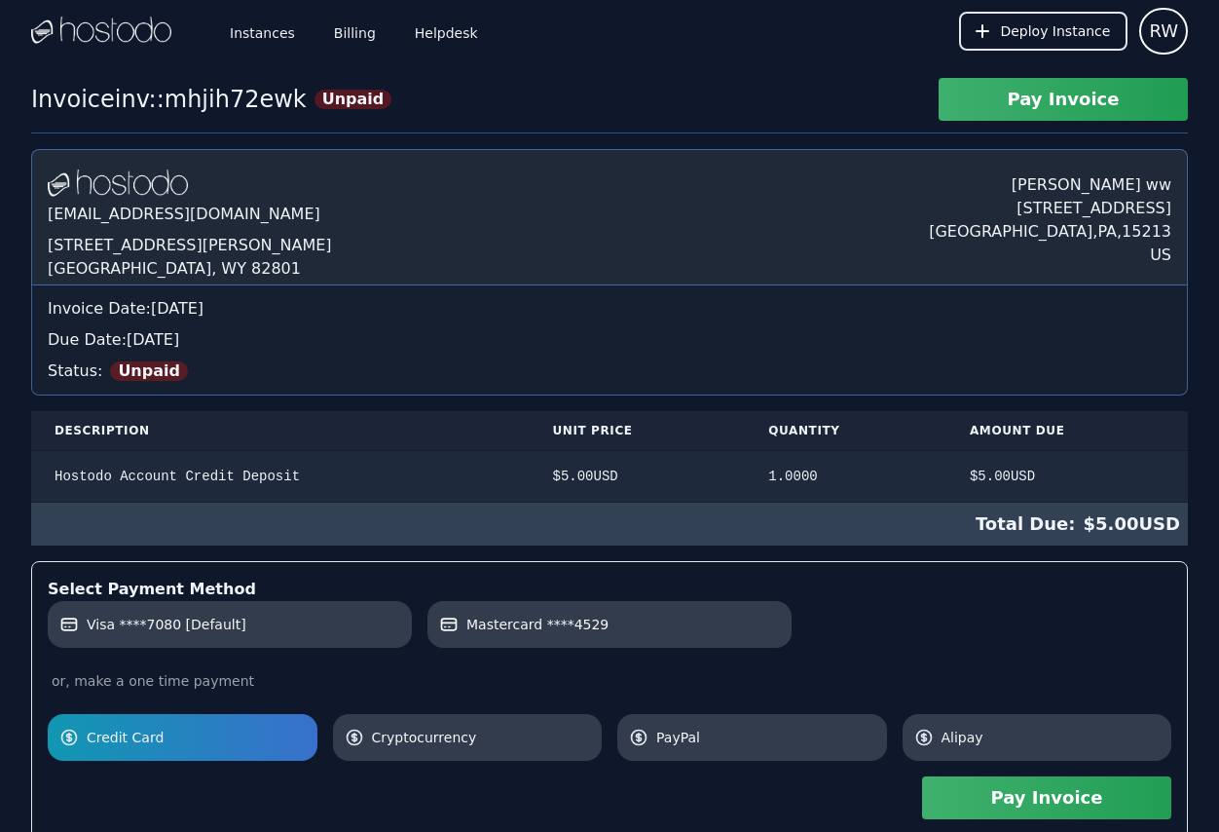
click at [1059, 806] on button "Pay Invoice" at bounding box center [1046, 797] width 249 height 43
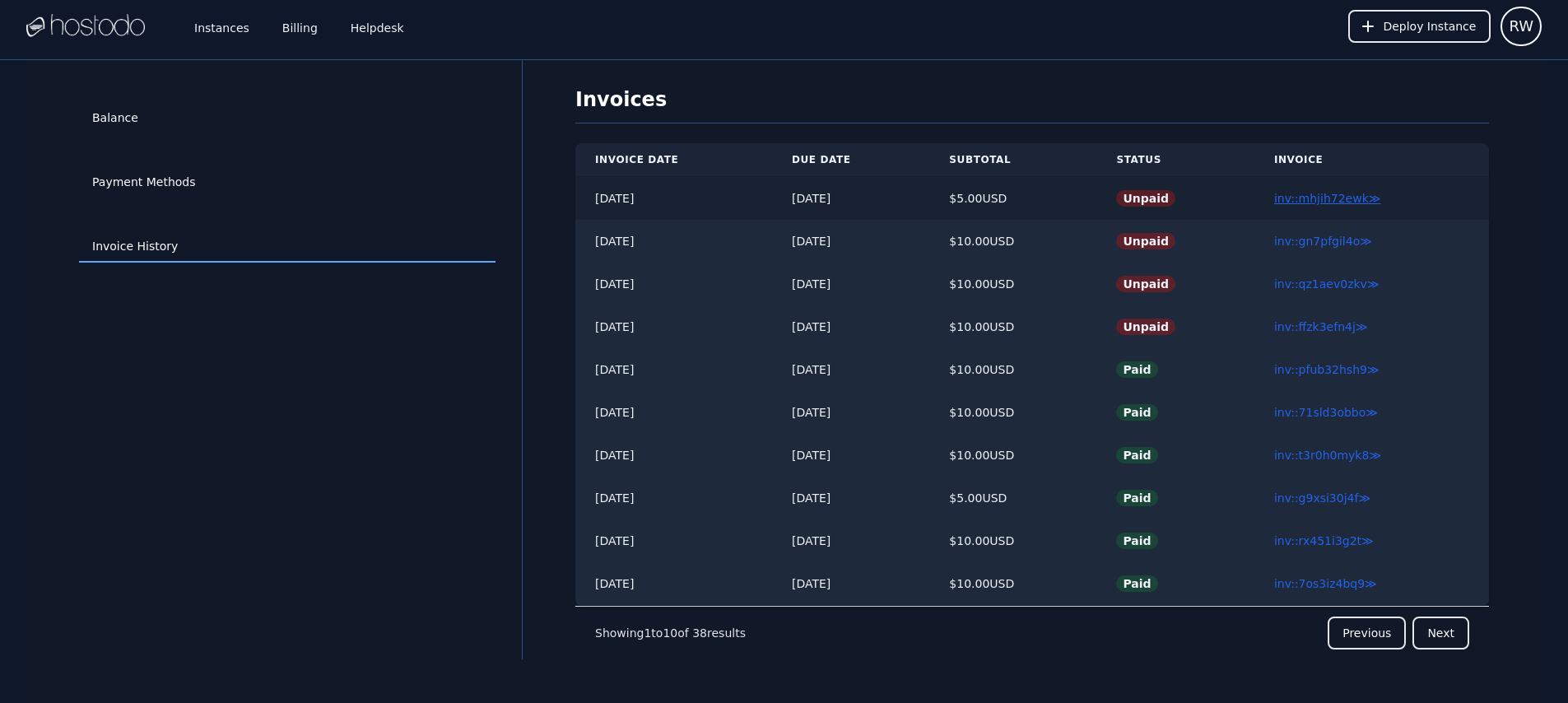
click at [1344, 202] on link "inv::mhjih72ewk ≫" at bounding box center [1328, 199] width 107 height 14
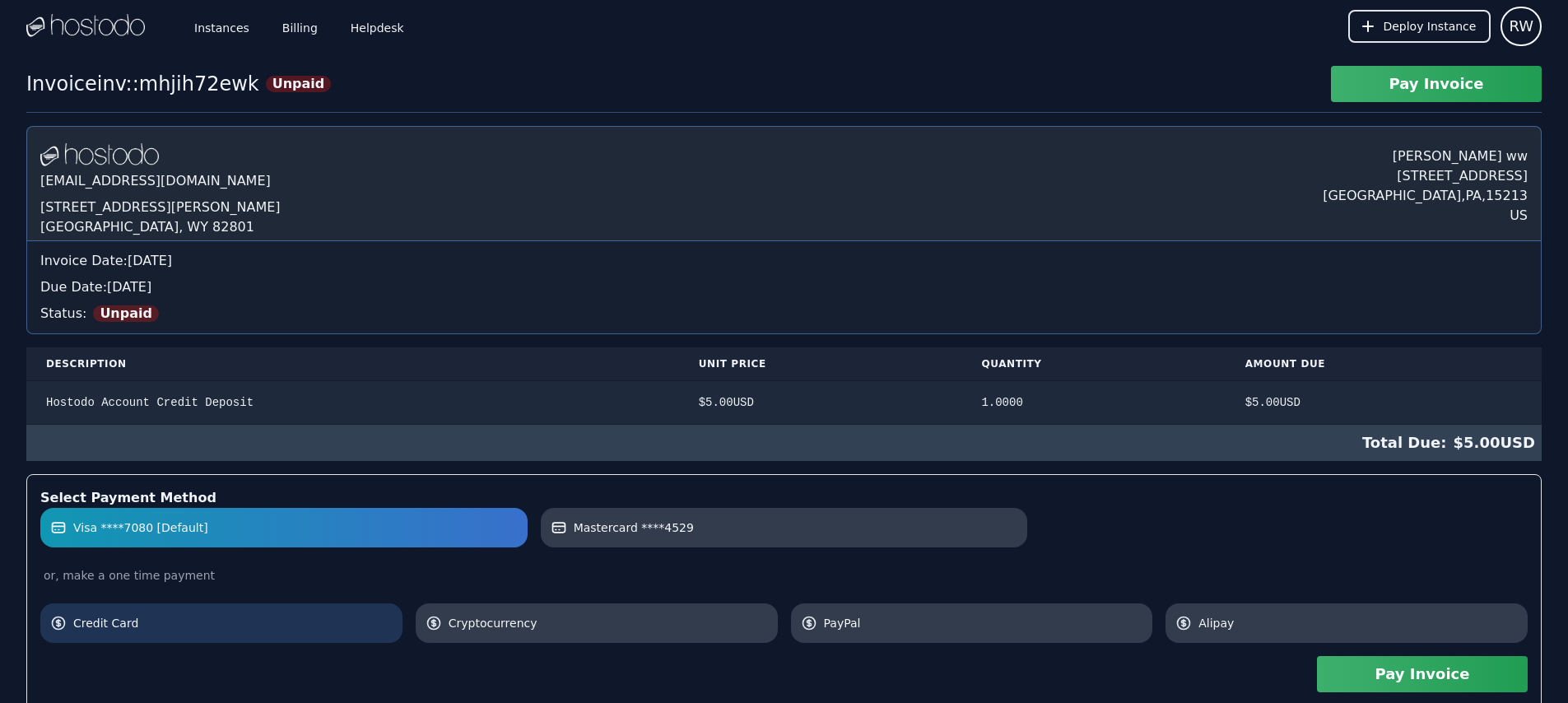
click at [334, 622] on span "Credit Card" at bounding box center [233, 623] width 320 height 16
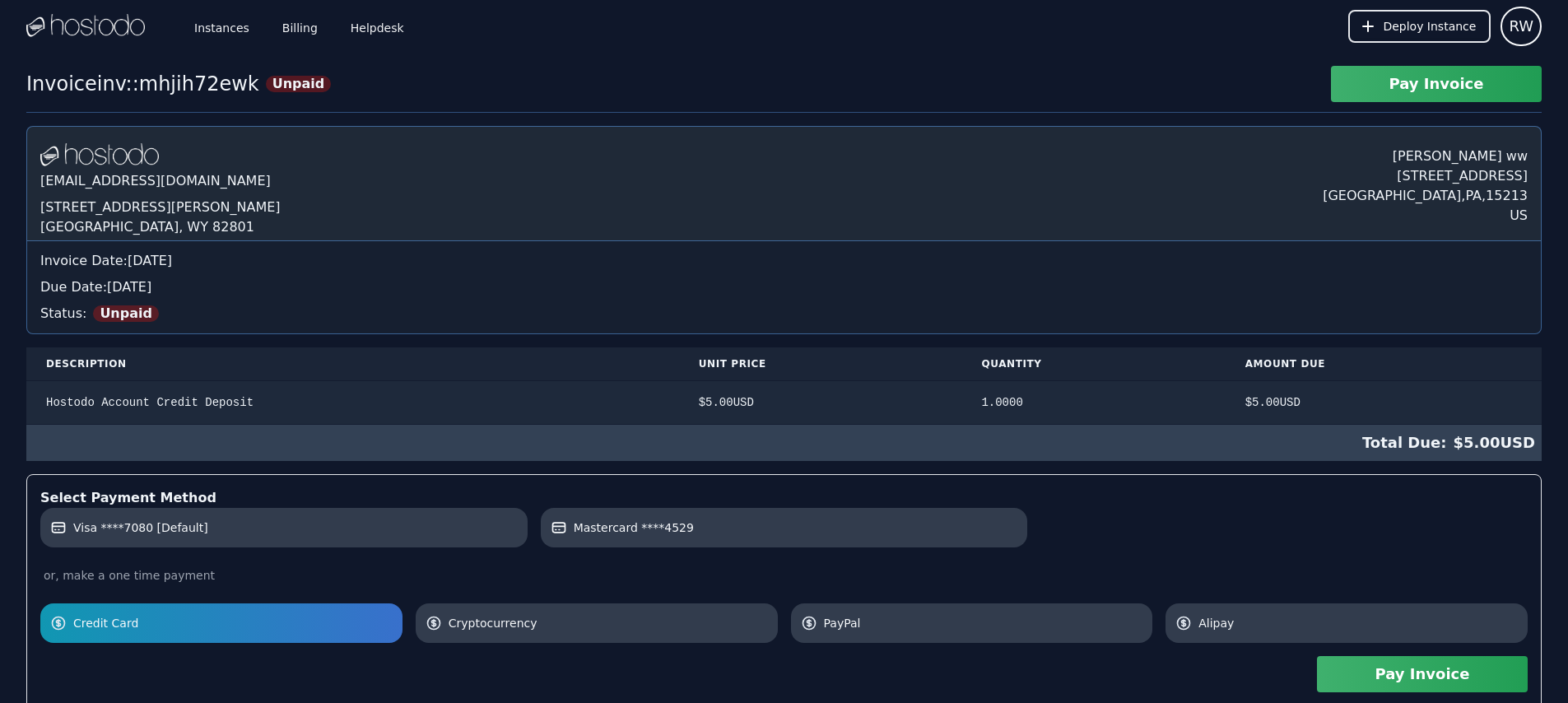
click at [1396, 678] on button "Pay Invoice" at bounding box center [1422, 673] width 210 height 36
click at [1405, 685] on button "Pay Invoice" at bounding box center [1422, 673] width 210 height 36
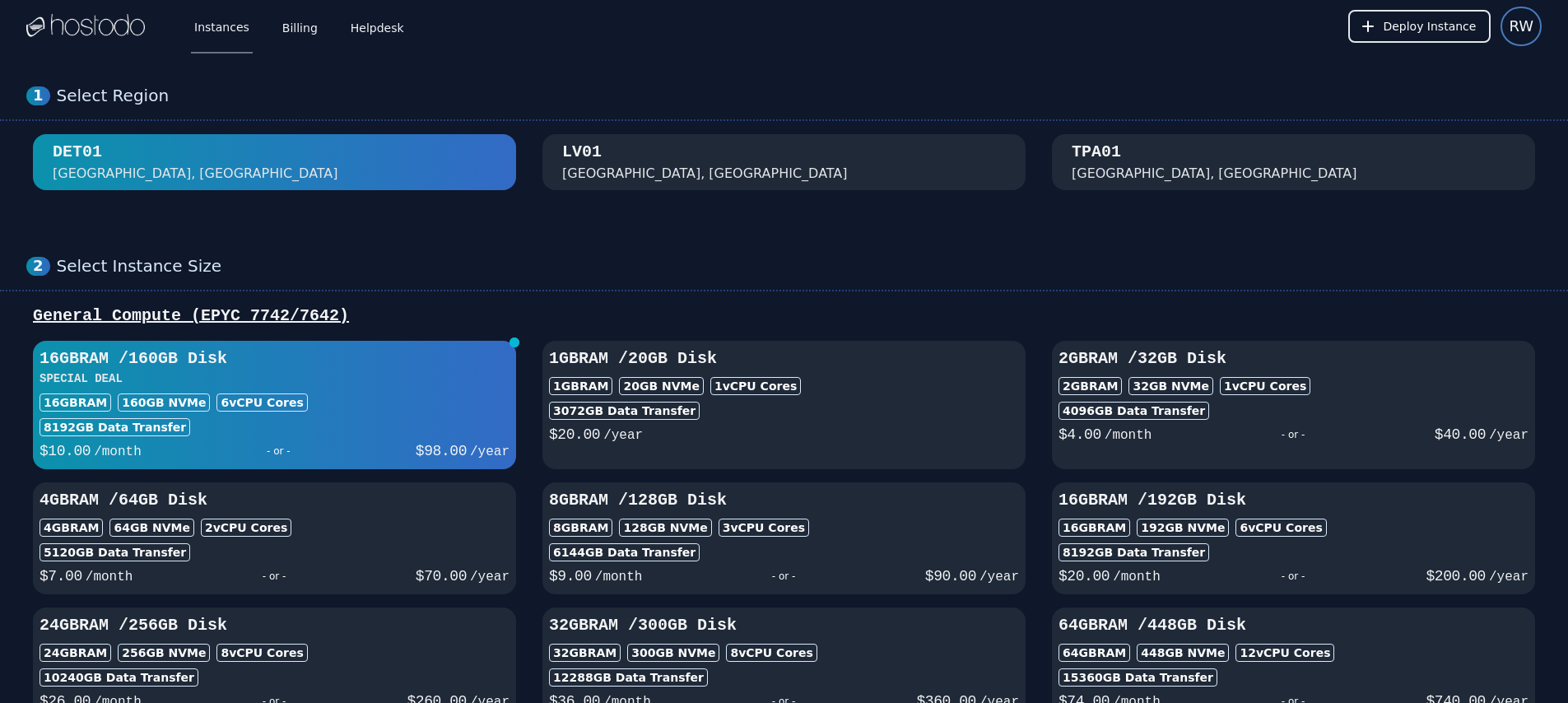
click at [1514, 22] on span "RW" at bounding box center [1521, 26] width 25 height 23
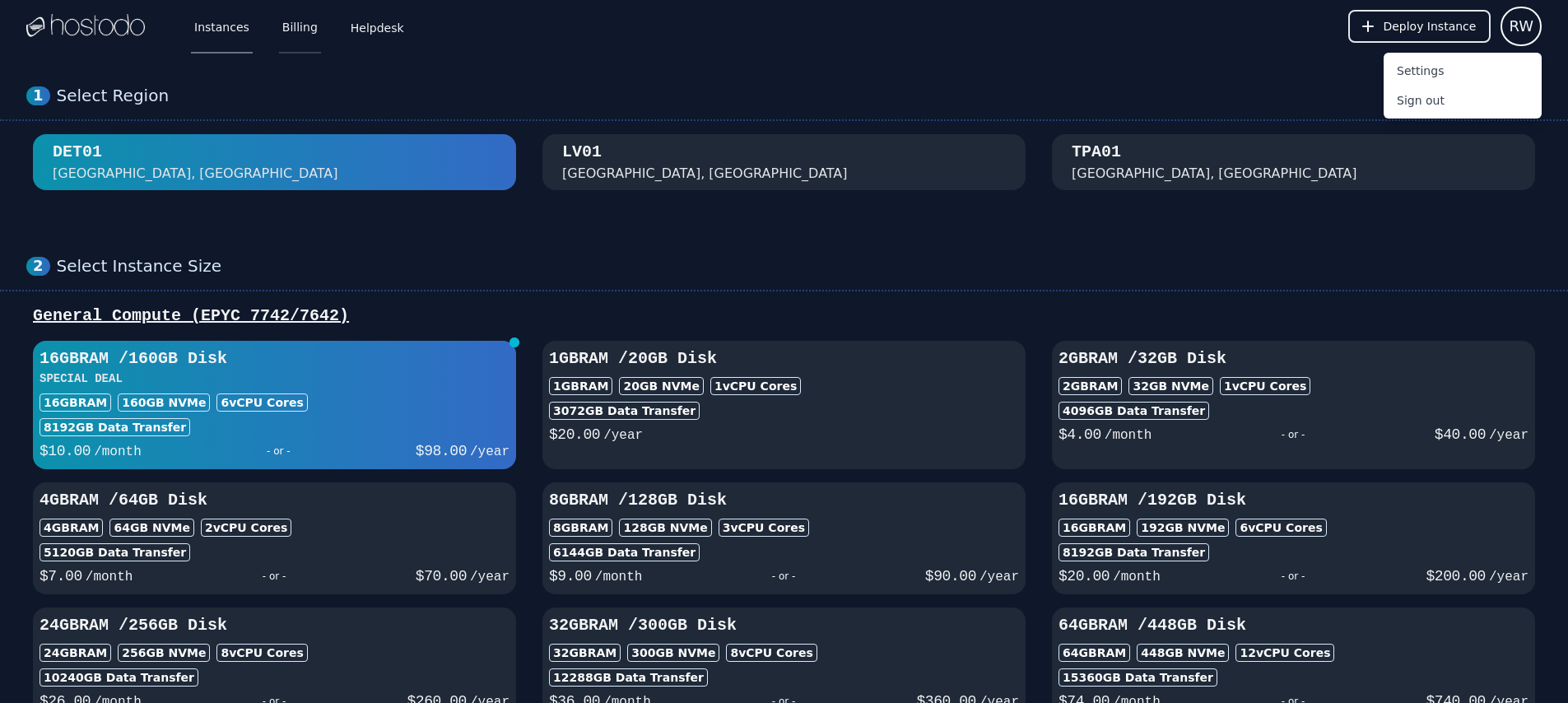
click at [287, 25] on link "Billing" at bounding box center [300, 26] width 42 height 54
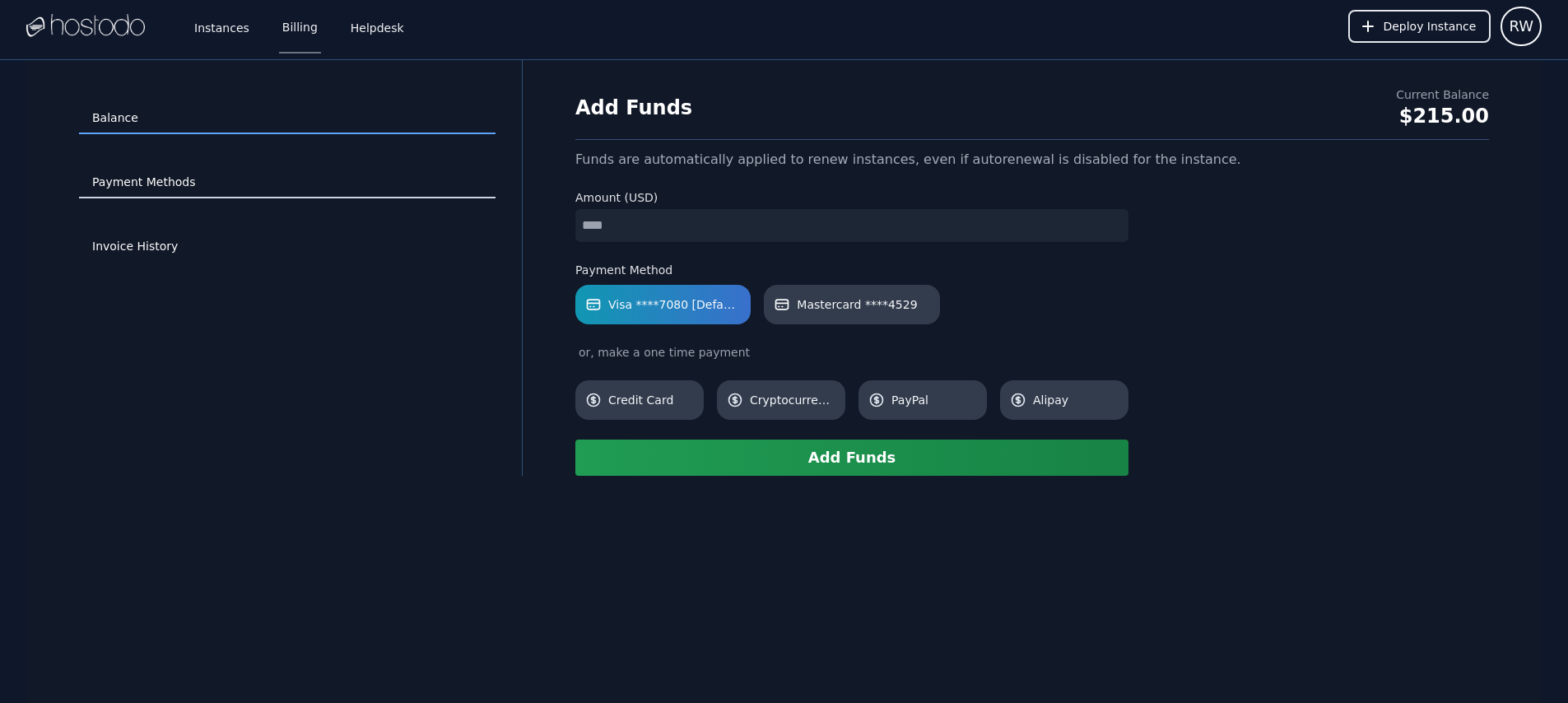
click at [244, 186] on link "Payment Methods" at bounding box center [287, 183] width 417 height 31
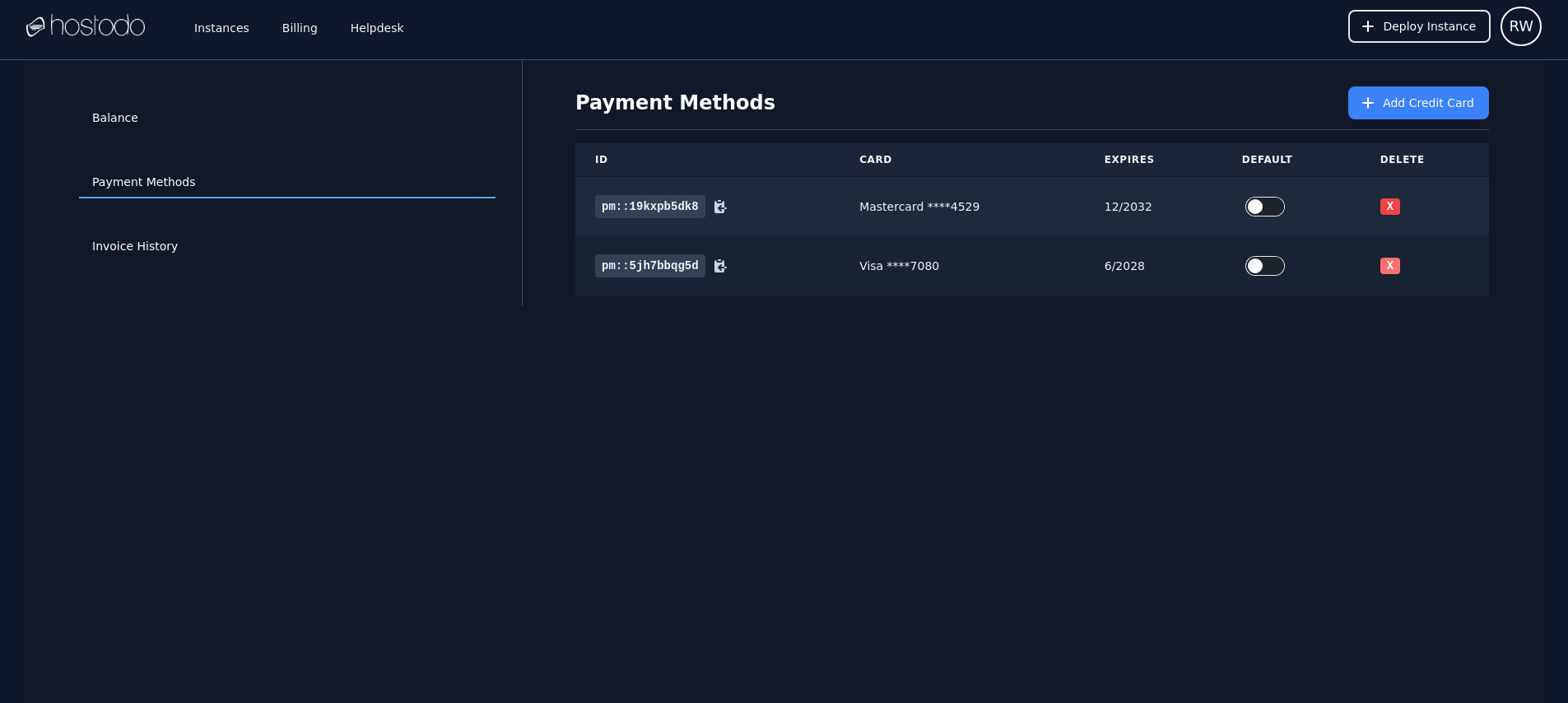
click at [1390, 266] on button "X" at bounding box center [1390, 265] width 19 height 16
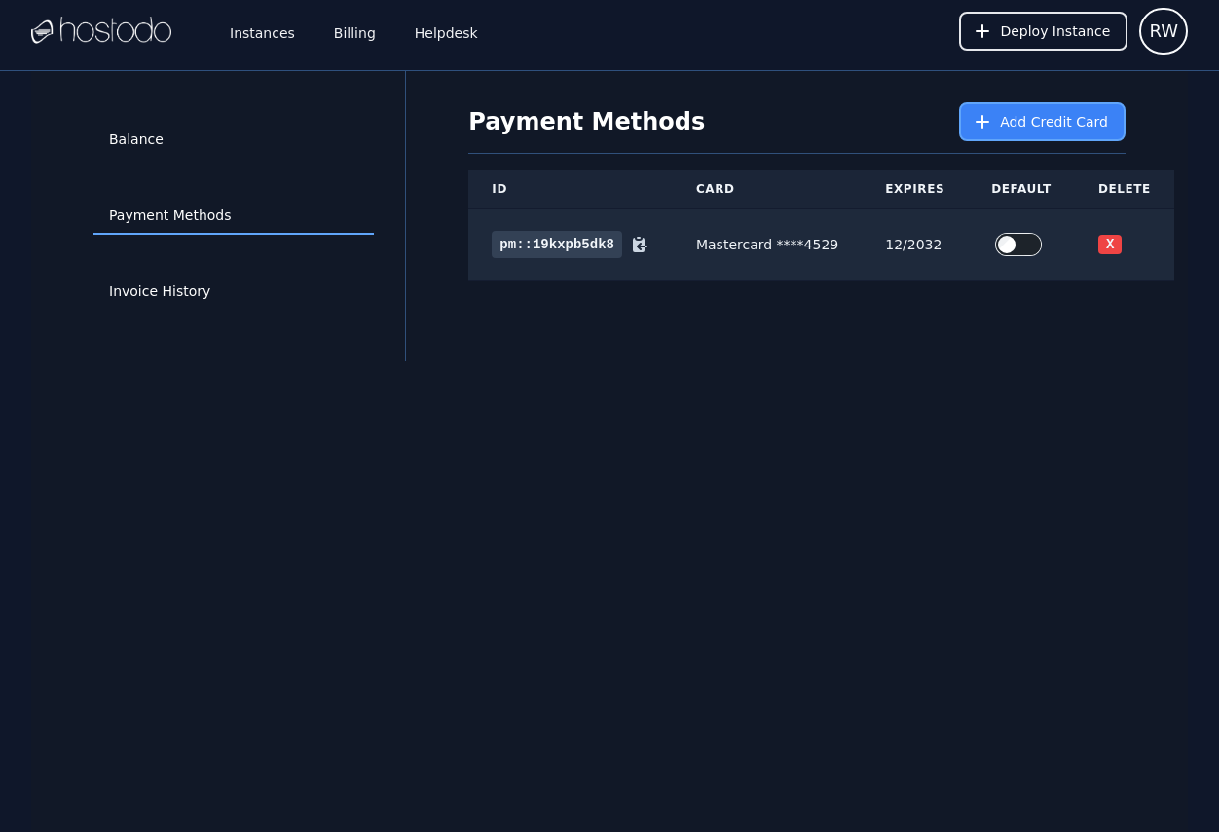
click at [1037, 113] on span "Add Credit Card" at bounding box center [1054, 121] width 108 height 19
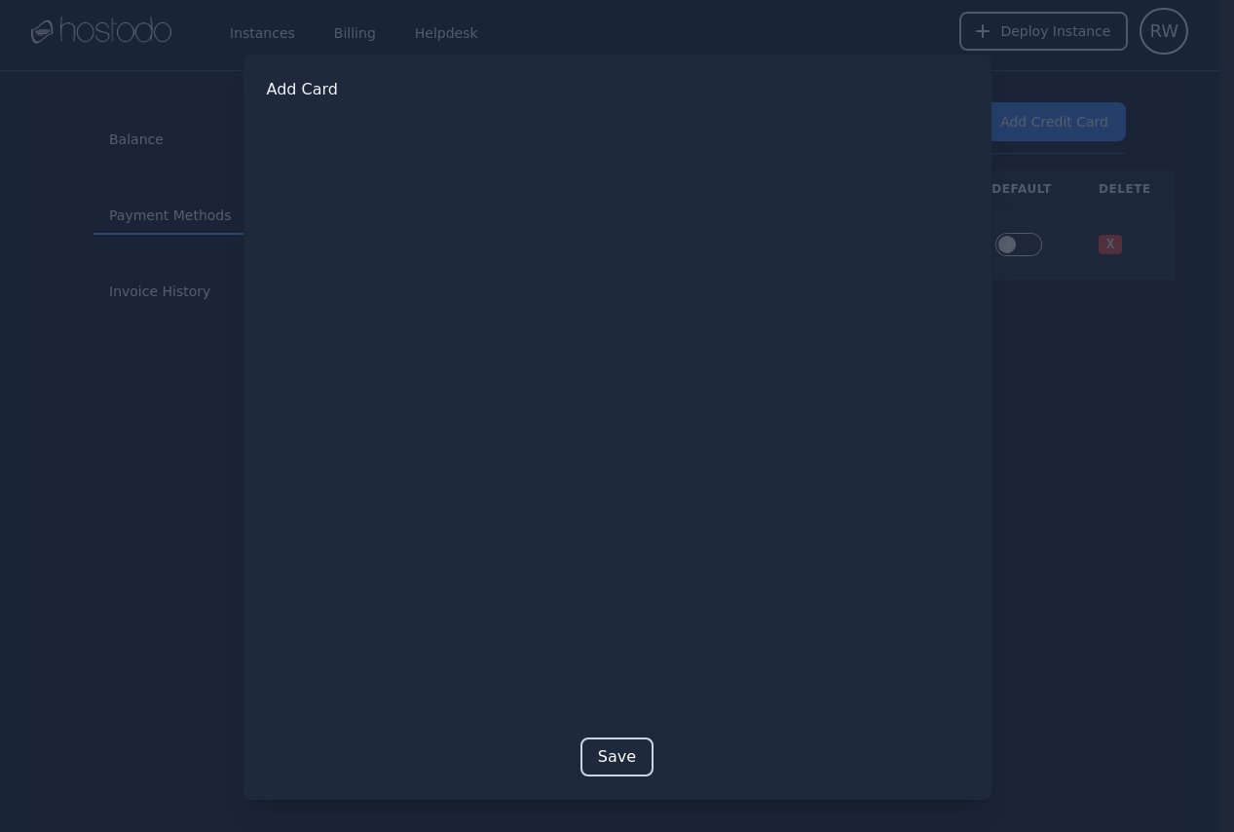
click at [620, 751] on button "Save" at bounding box center [617, 756] width 73 height 39
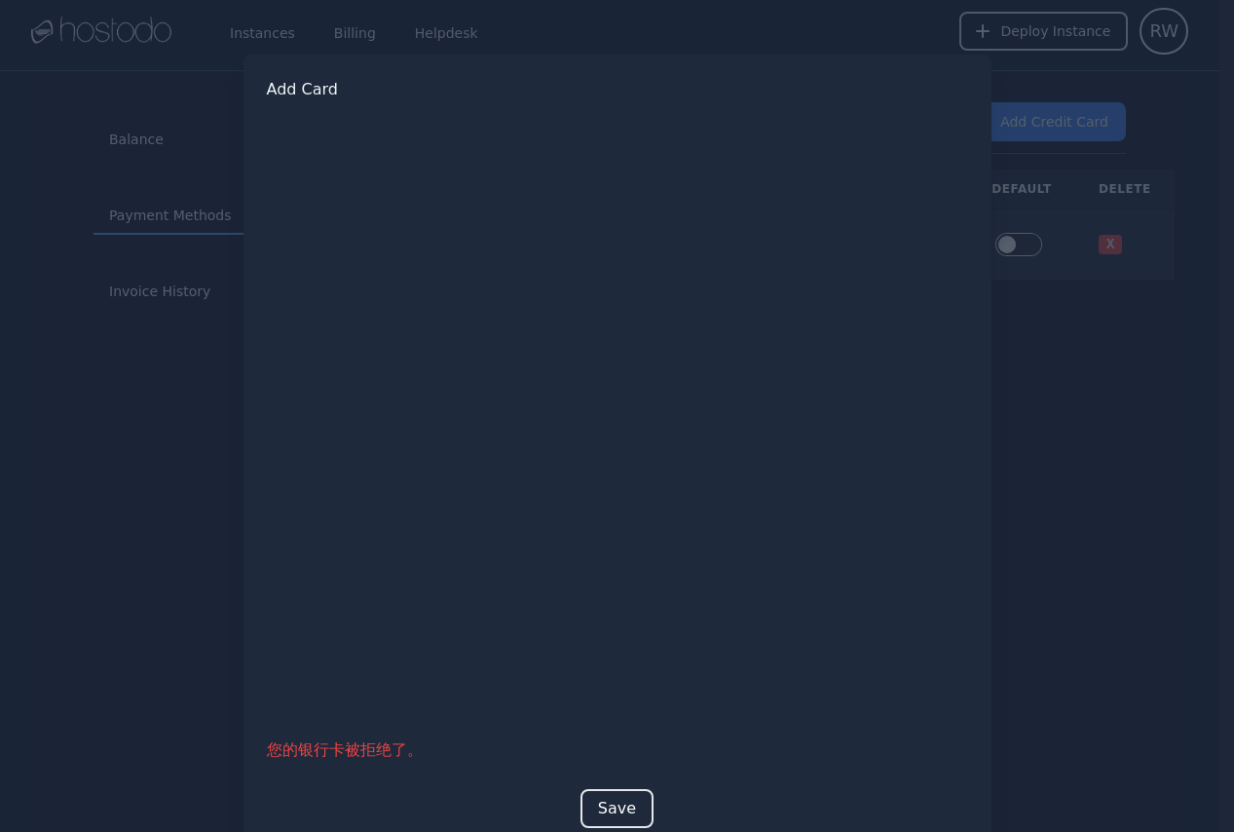
click at [902, 27] on div at bounding box center [617, 416] width 1234 height 832
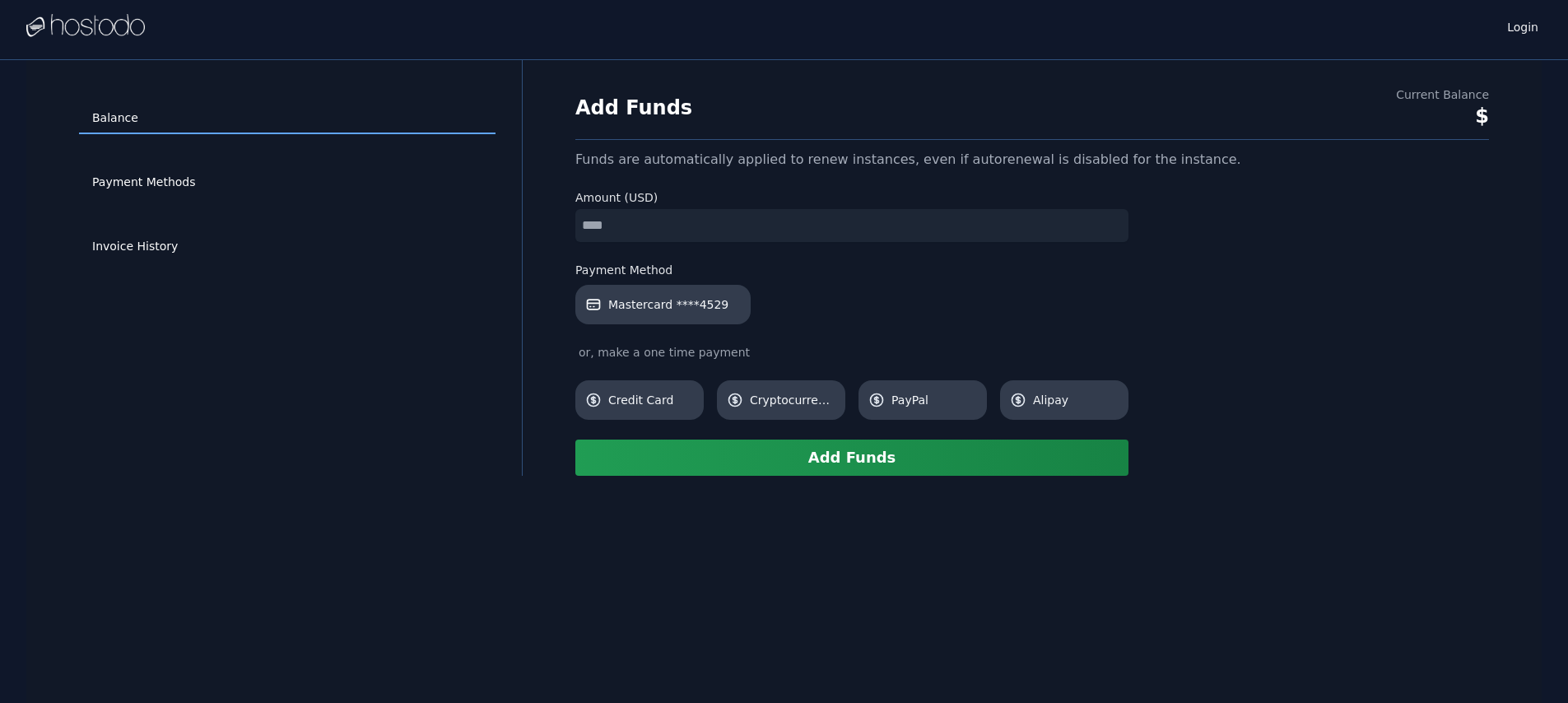
click at [224, 200] on div "Payment Methods" at bounding box center [287, 183] width 417 height 64
click at [227, 191] on link "Payment Methods" at bounding box center [287, 183] width 417 height 31
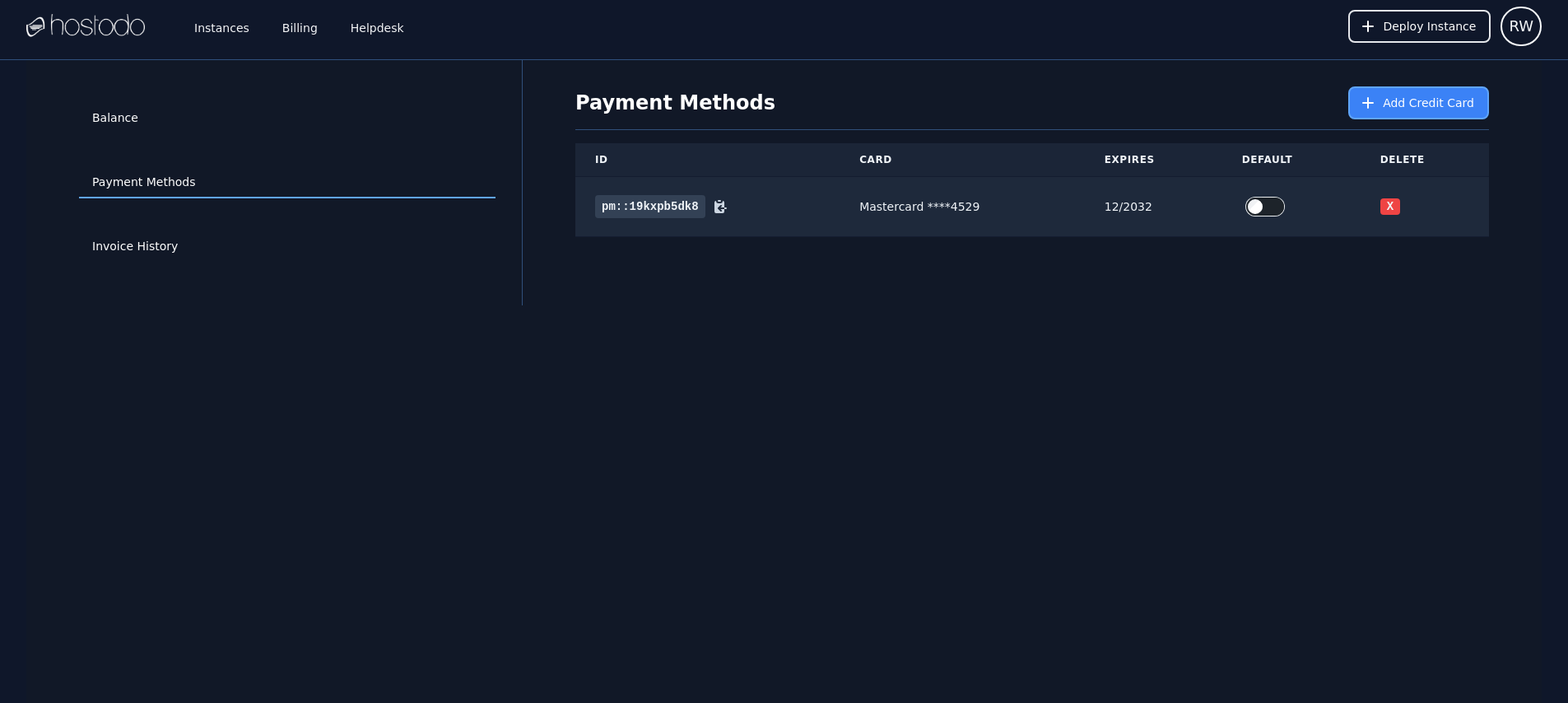
click at [1434, 102] on span "Add Credit Card" at bounding box center [1429, 102] width 91 height 16
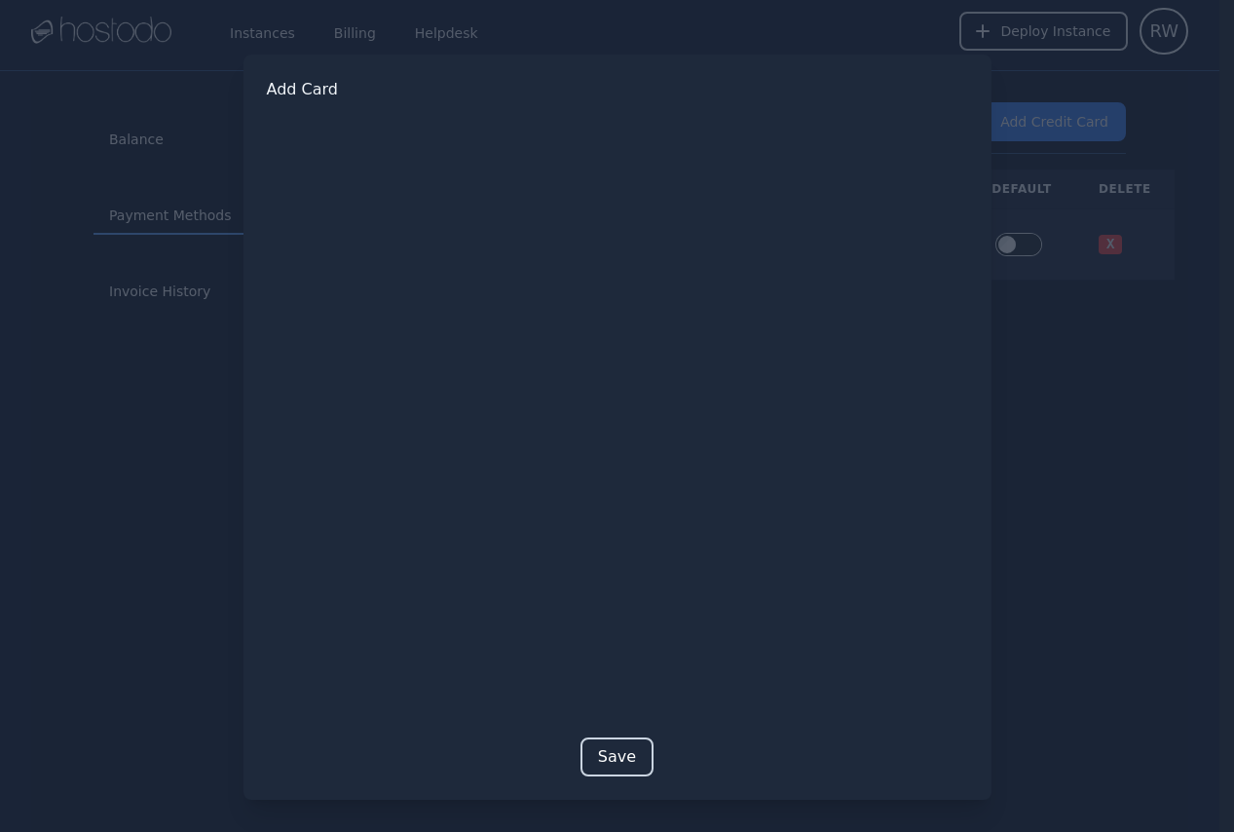
click at [610, 771] on button "Save" at bounding box center [617, 756] width 73 height 39
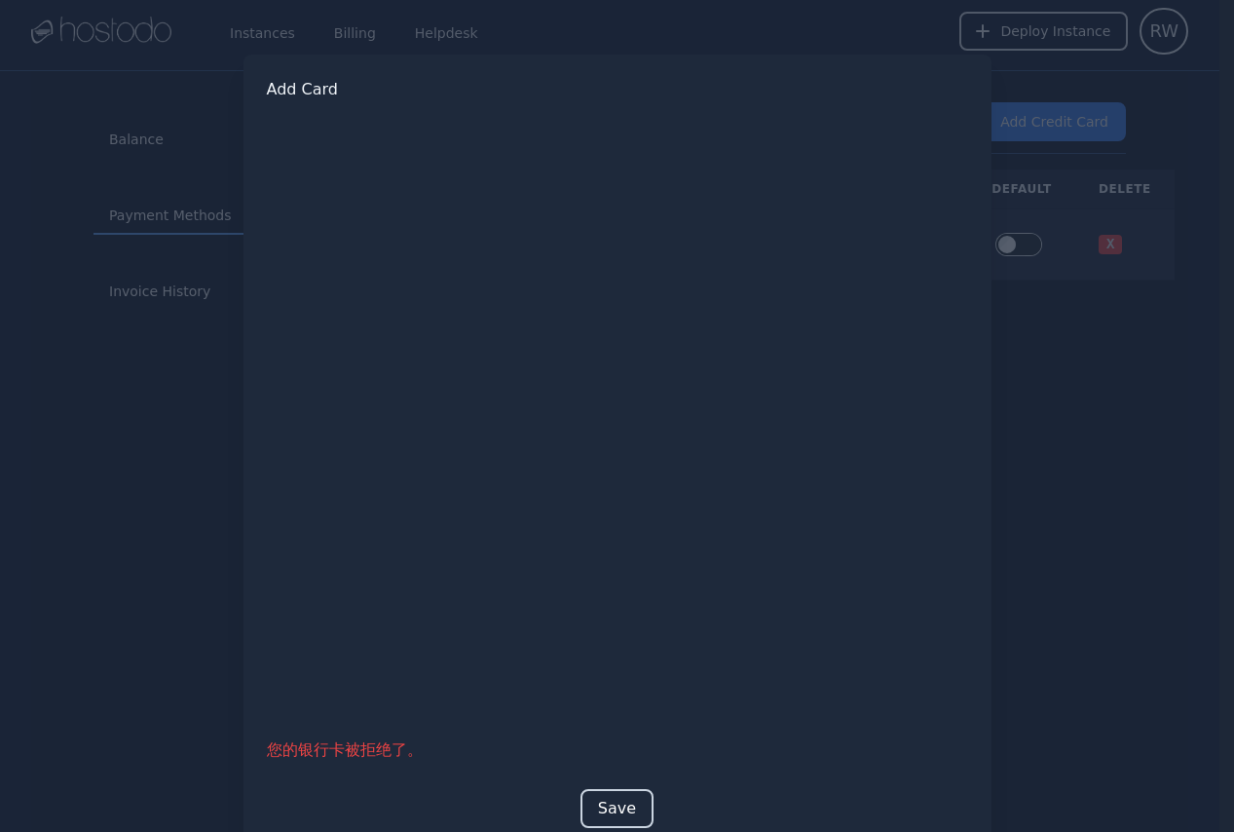
click at [600, 802] on button "Save" at bounding box center [617, 808] width 73 height 39
click at [1046, 315] on div at bounding box center [617, 416] width 1234 height 832
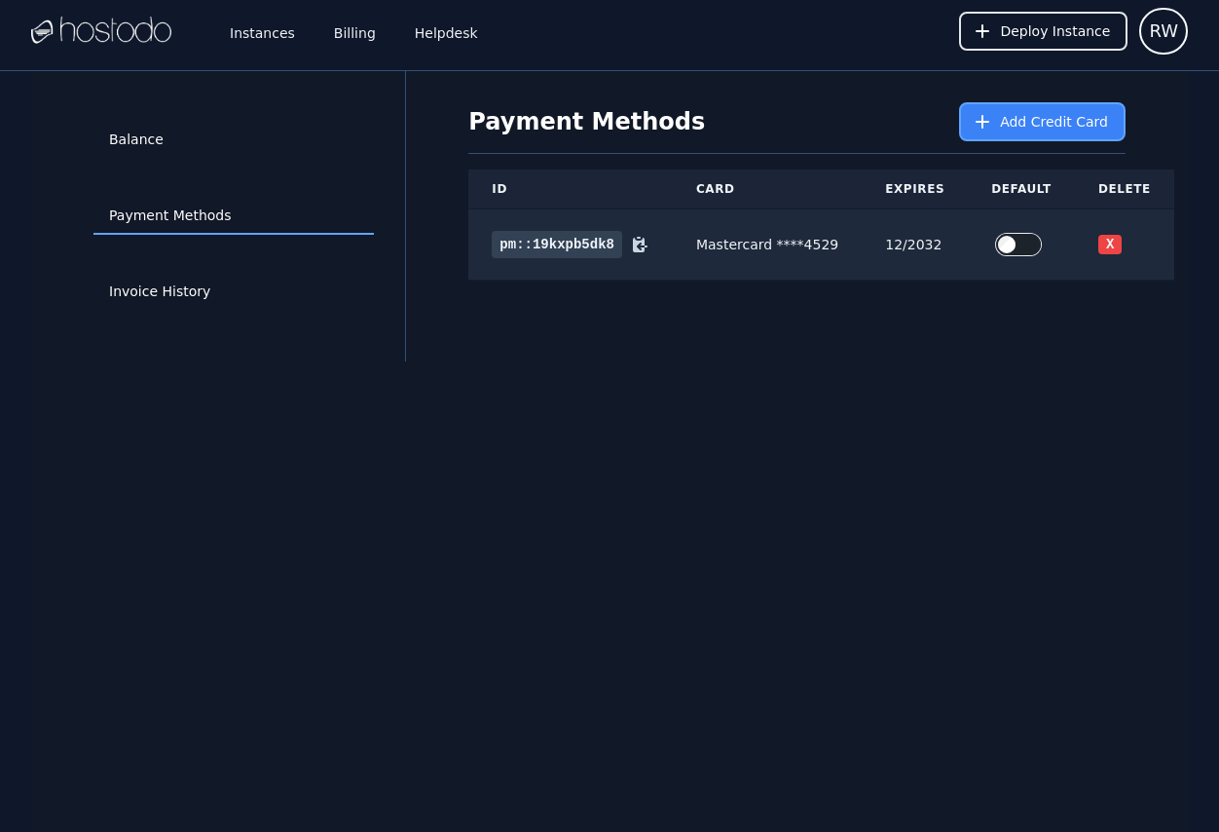
click at [1039, 130] on span "Add Credit Card" at bounding box center [1054, 121] width 108 height 19
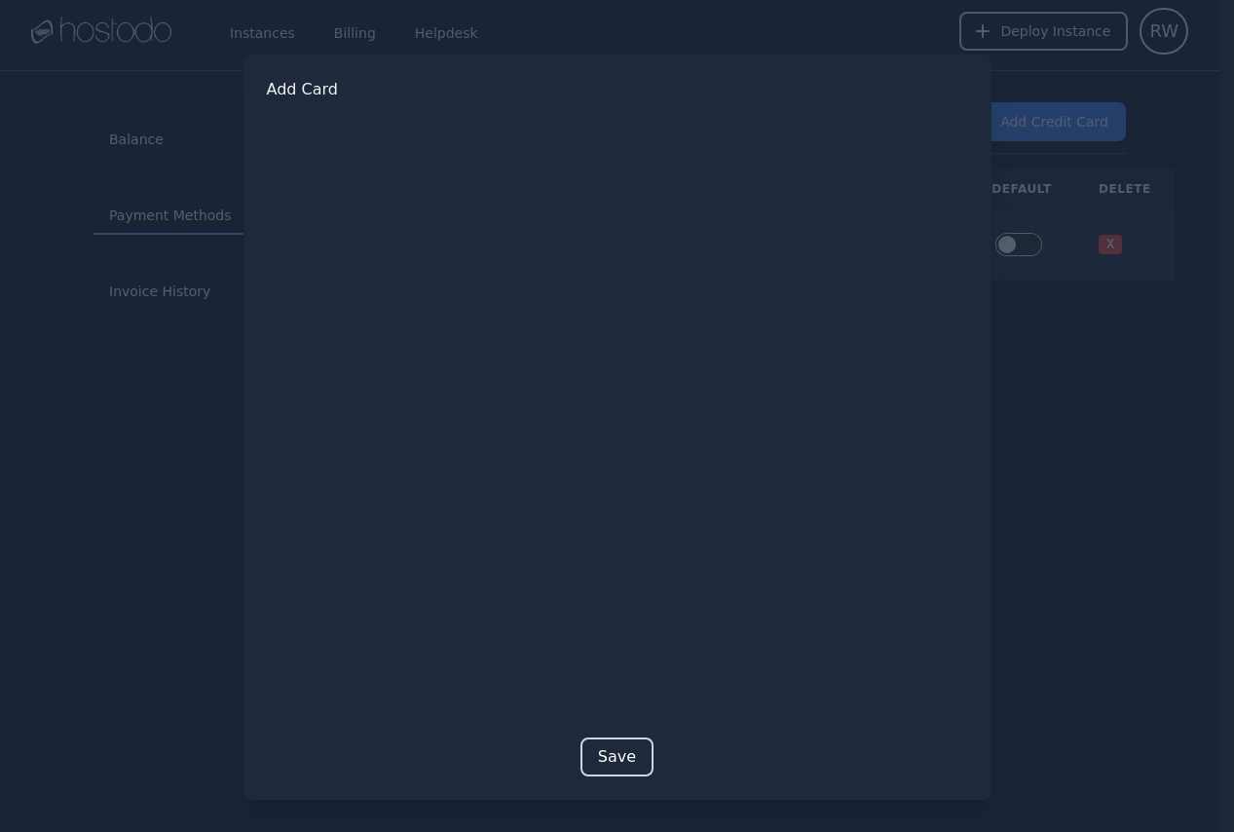
click at [606, 746] on button "Save" at bounding box center [617, 756] width 73 height 39
